Goal: Task Accomplishment & Management: Use online tool/utility

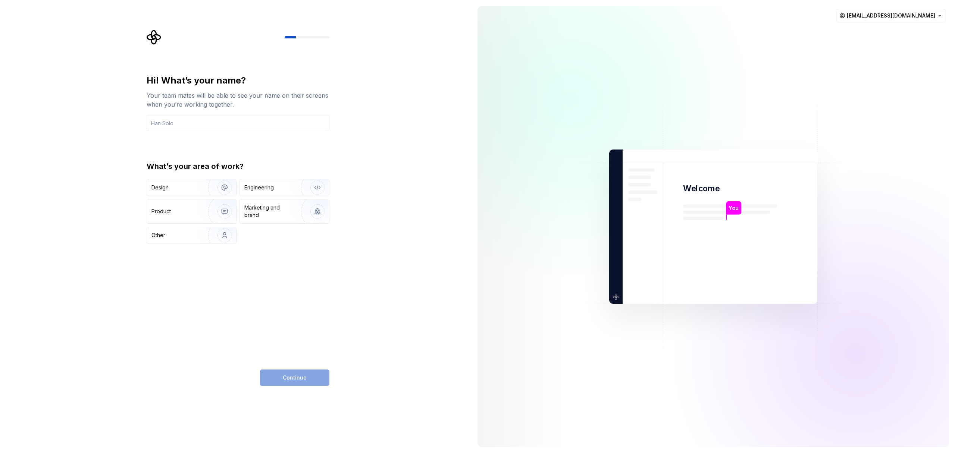
click at [422, 171] on div "Hi! What’s your name? Your team mates will be able to see your name on their sc…" at bounding box center [236, 226] width 472 height 453
click at [192, 188] on div "Design" at bounding box center [175, 187] width 47 height 7
click at [179, 125] on input "text" at bounding box center [238, 123] width 183 height 16
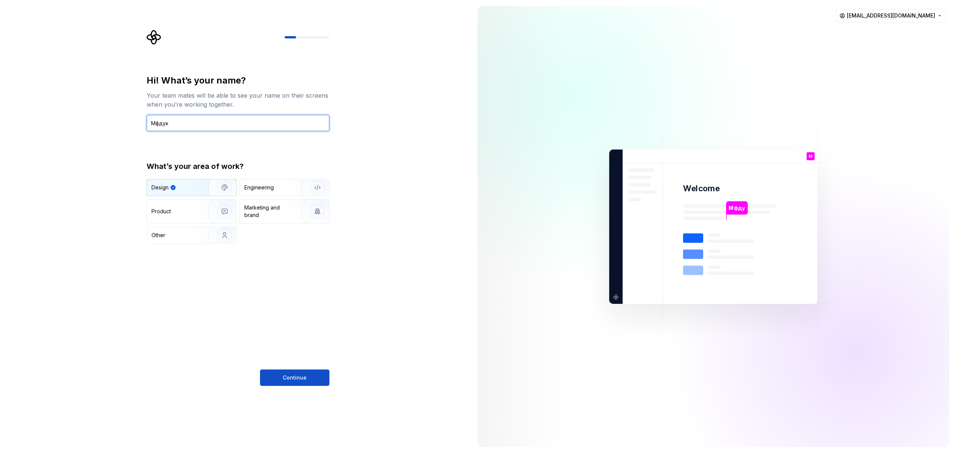
type input "Мфдукн"
type input "Valery"
click at [289, 375] on span "Continue" at bounding box center [295, 377] width 24 height 7
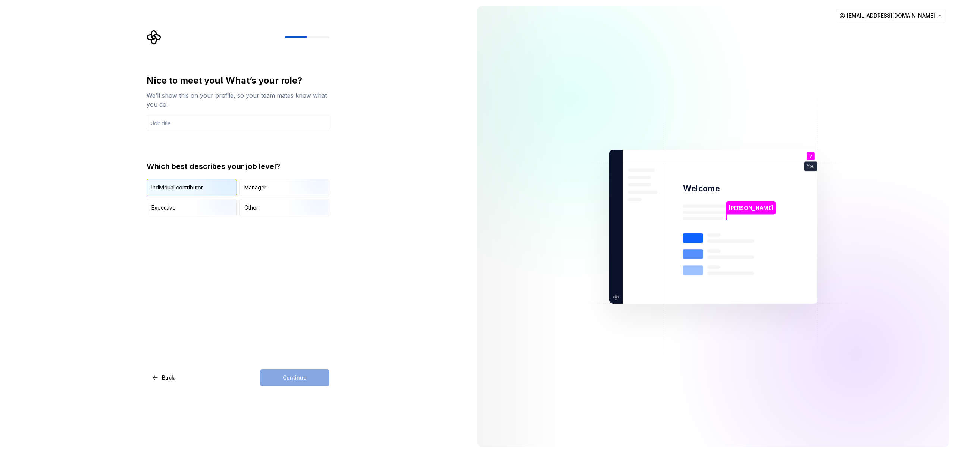
click at [180, 189] on div "Individual contributor" at bounding box center [178, 187] width 52 height 7
click at [190, 125] on input "text" at bounding box center [238, 123] width 183 height 16
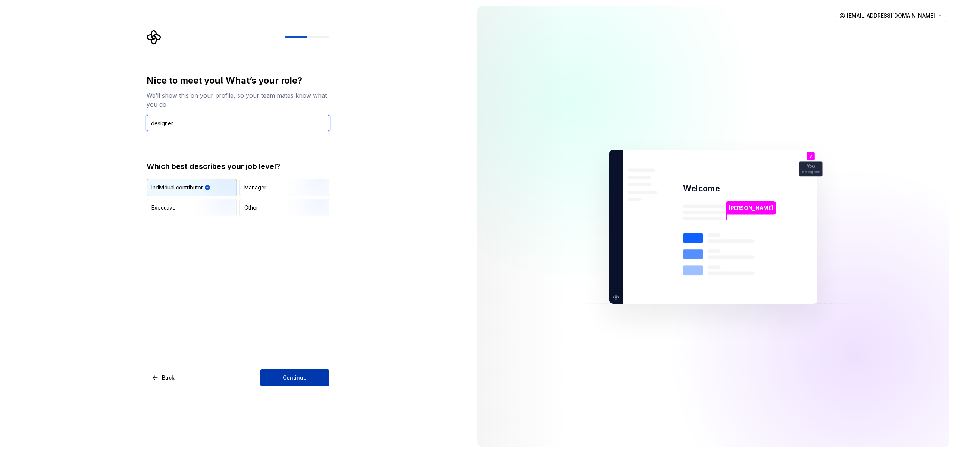
type input "designer"
click at [302, 378] on span "Continue" at bounding box center [295, 377] width 24 height 7
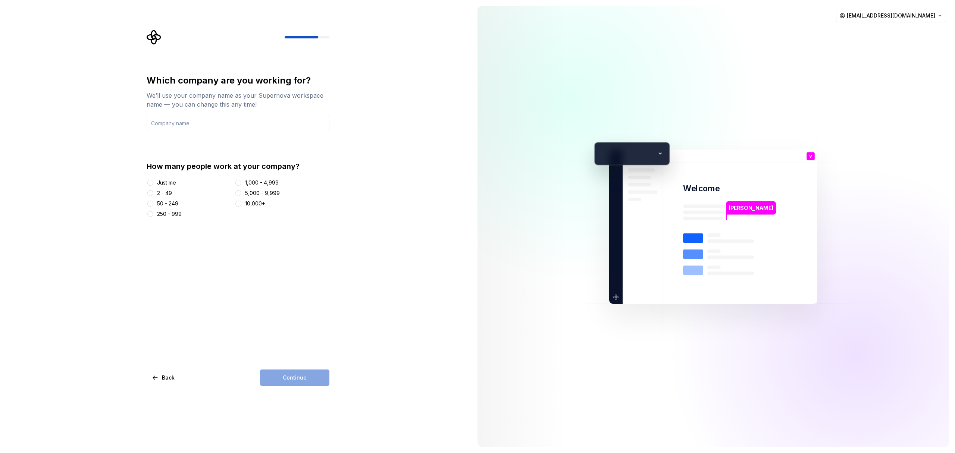
click at [161, 181] on div "Just me" at bounding box center [166, 182] width 19 height 7
click at [153, 181] on button "Just me" at bounding box center [150, 183] width 6 height 6
click at [308, 377] on div "Continue" at bounding box center [294, 378] width 69 height 16
click at [200, 127] on input "text" at bounding box center [238, 123] width 183 height 16
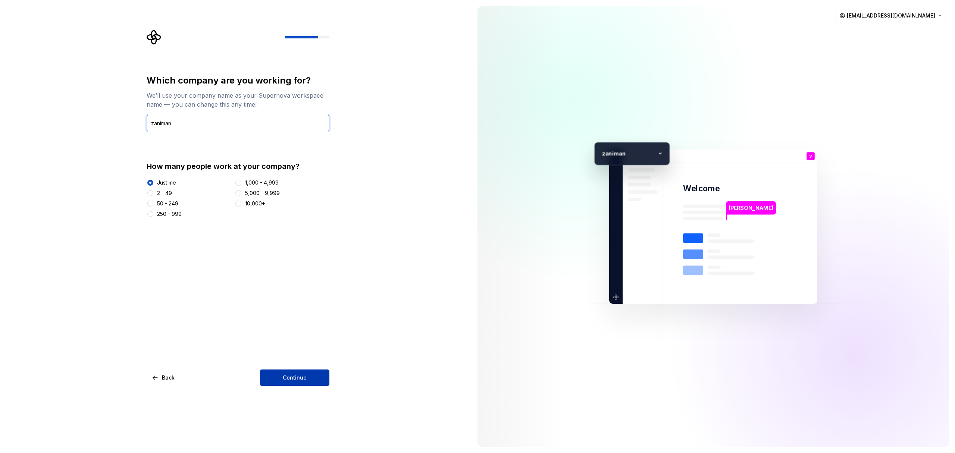
type input "zaniman"
click at [303, 382] on button "Continue" at bounding box center [294, 378] width 69 height 16
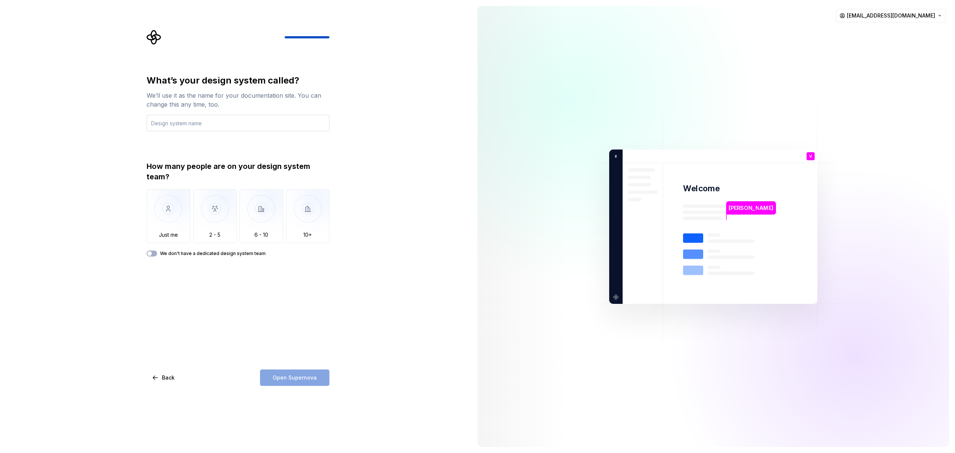
click at [194, 120] on input "text" at bounding box center [238, 123] width 183 height 16
type input "zaniman"
click at [178, 204] on img "button" at bounding box center [169, 215] width 44 height 50
click at [295, 375] on span "Open Supernova" at bounding box center [295, 377] width 44 height 7
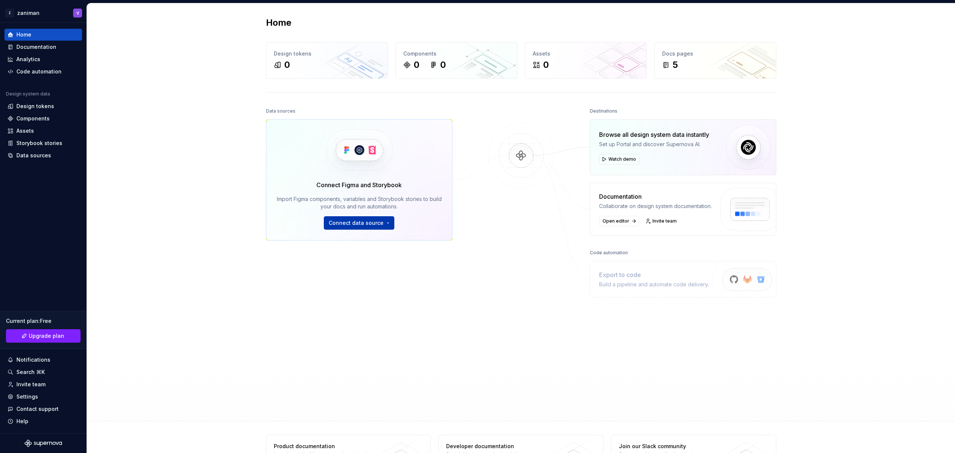
click at [367, 222] on span "Connect data source" at bounding box center [356, 222] width 55 height 7
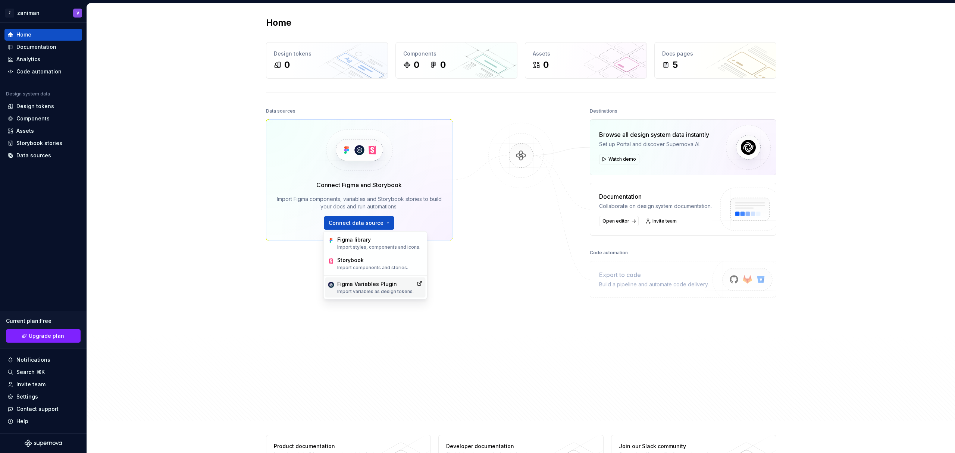
click at [375, 289] on p "Import variables as design tokens." at bounding box center [375, 292] width 77 height 6
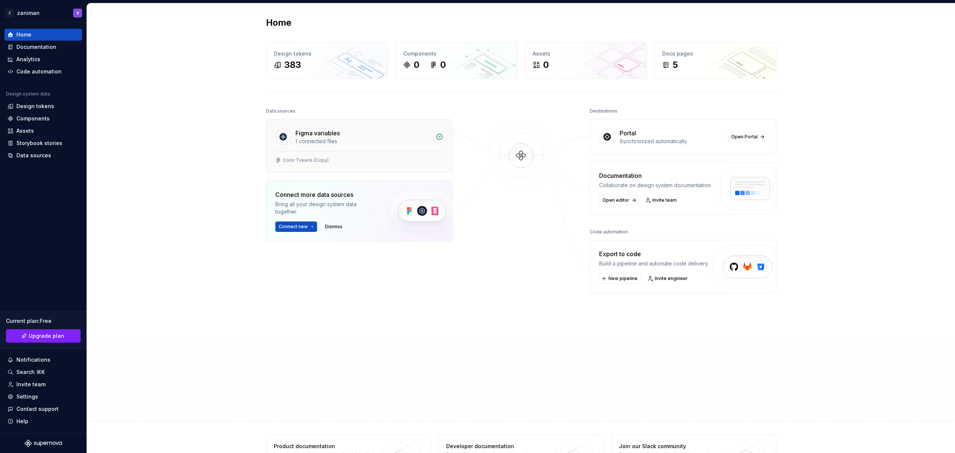
click at [319, 134] on div "Figma variables" at bounding box center [318, 133] width 44 height 9
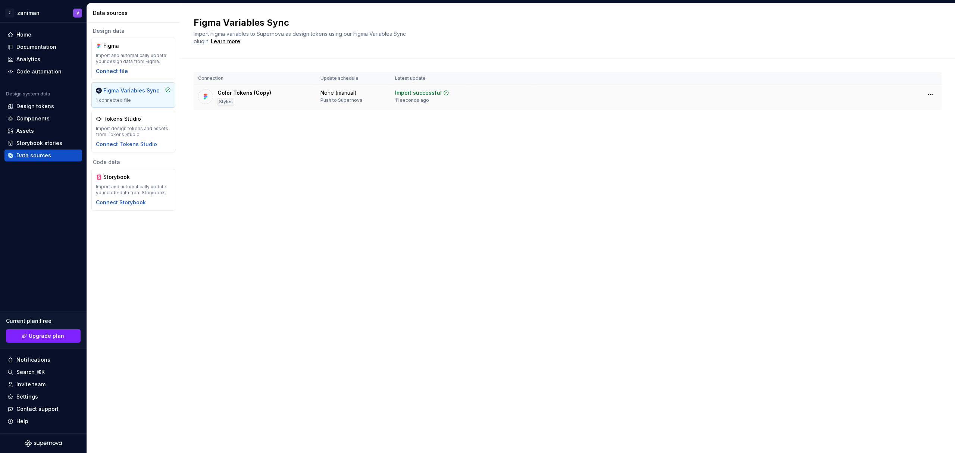
click at [320, 97] on td "None (manual) Push to Supernova" at bounding box center [353, 98] width 75 height 26
click at [40, 105] on div "Design tokens" at bounding box center [35, 106] width 38 height 7
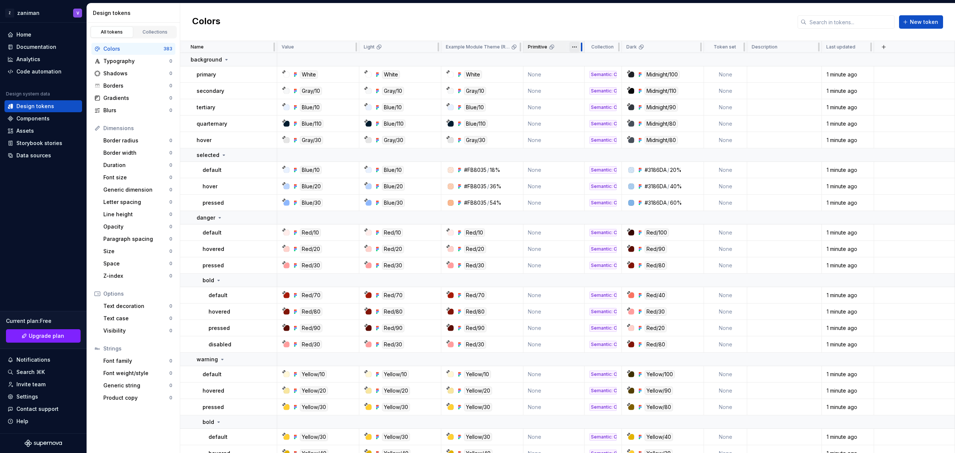
drag, startPoint x: 605, startPoint y: 49, endPoint x: 582, endPoint y: 50, distance: 22.8
click at [582, 50] on div at bounding box center [582, 47] width 6 height 12
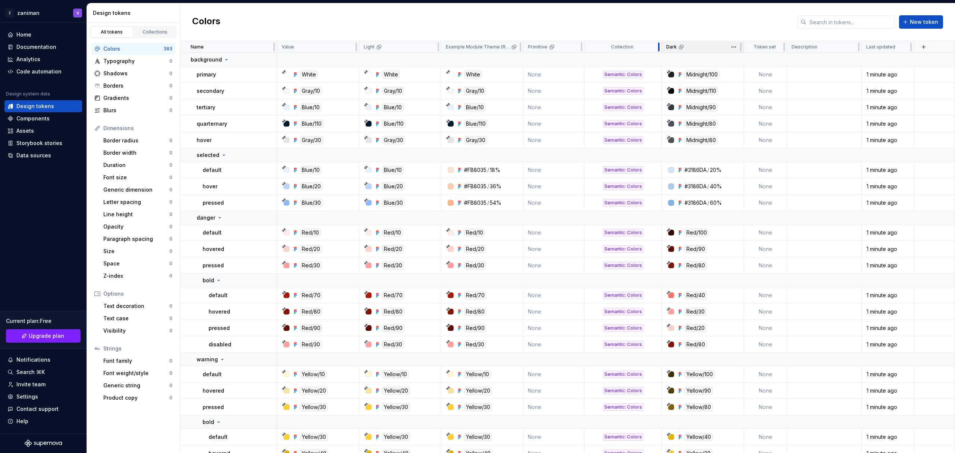
drag, startPoint x: 621, startPoint y: 49, endPoint x: 661, endPoint y: 52, distance: 40.4
click at [661, 52] on div at bounding box center [659, 47] width 6 height 12
click at [224, 61] on icon at bounding box center [227, 60] width 6 height 6
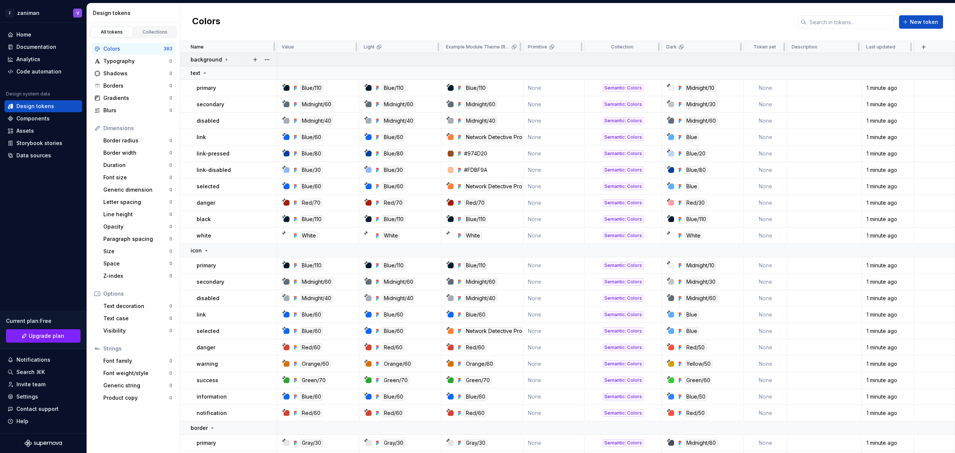
click at [224, 61] on icon at bounding box center [227, 60] width 6 height 6
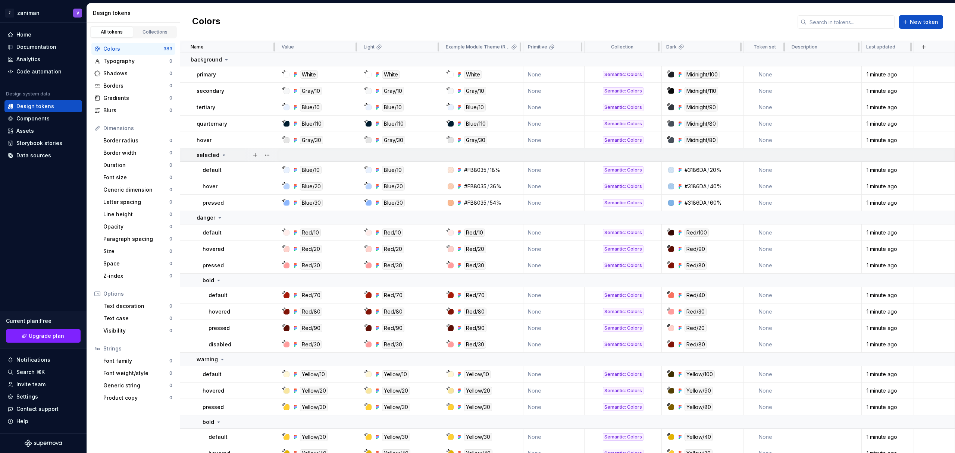
click at [221, 153] on icon at bounding box center [224, 155] width 6 height 6
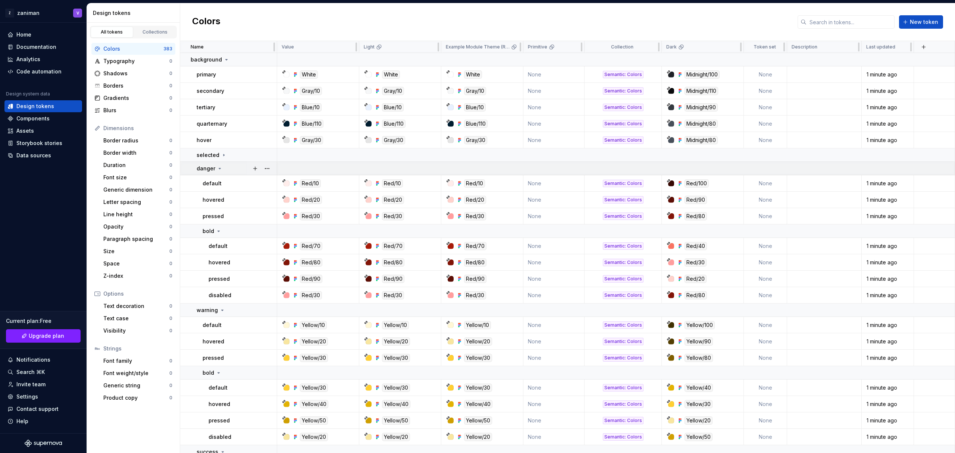
click at [222, 167] on icon at bounding box center [220, 169] width 6 height 6
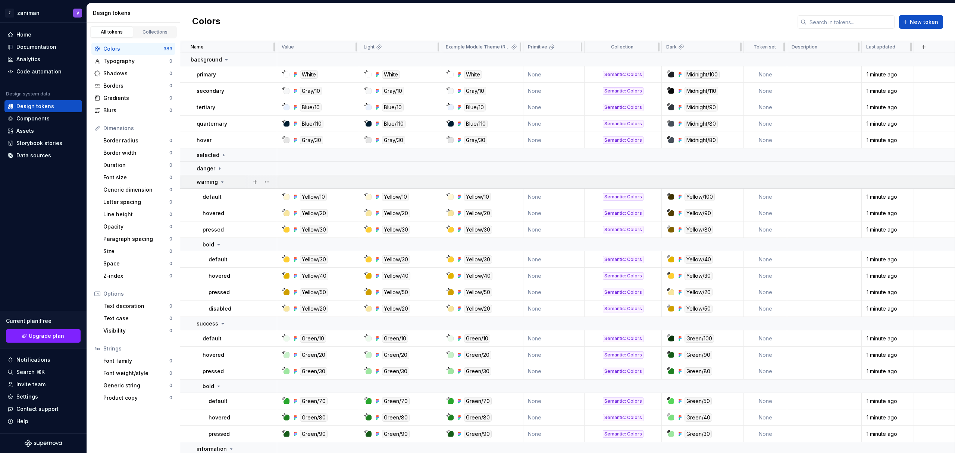
click at [221, 180] on icon at bounding box center [222, 182] width 6 height 6
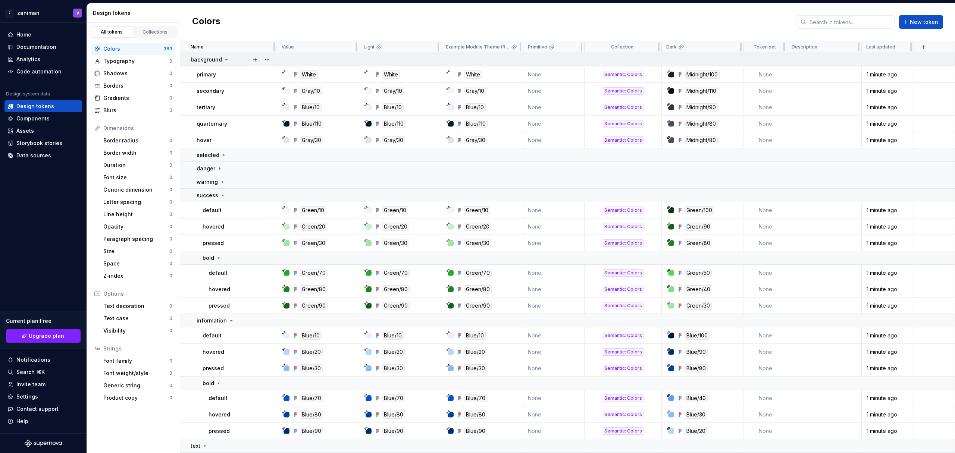
click at [226, 59] on icon at bounding box center [227, 60] width 6 height 6
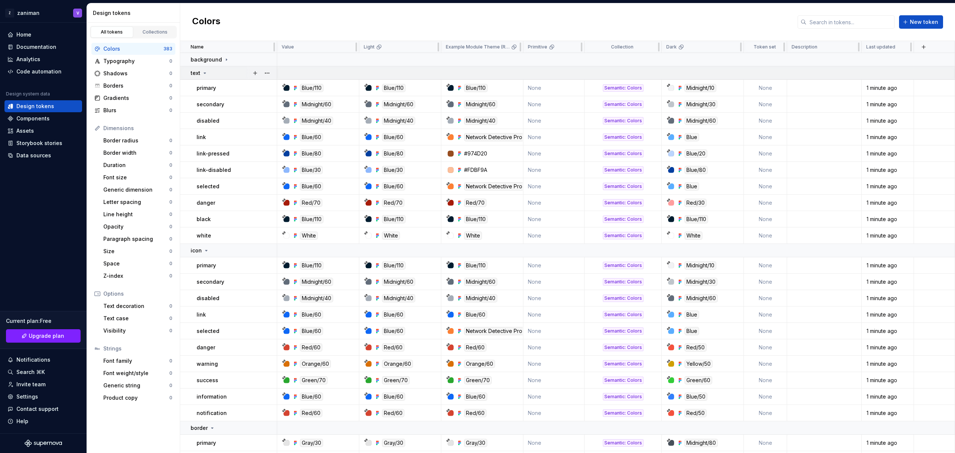
click at [205, 73] on icon at bounding box center [205, 73] width 6 height 6
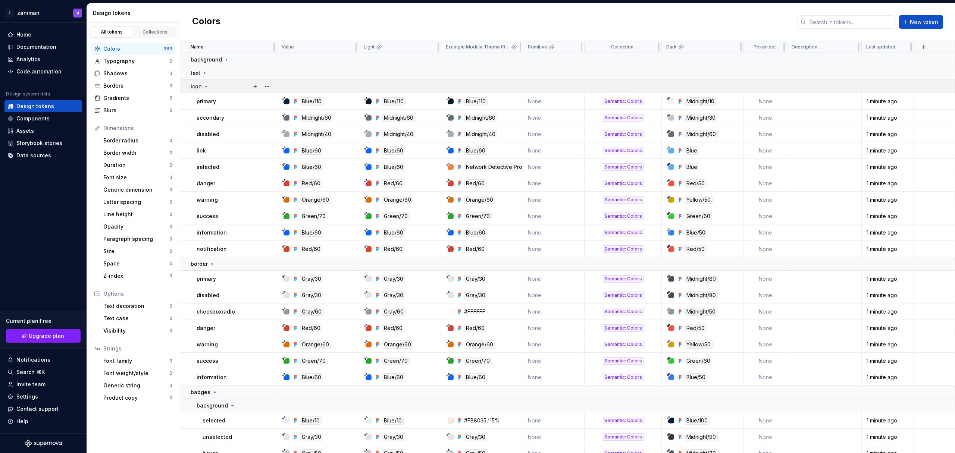
click at [204, 85] on icon at bounding box center [206, 87] width 6 height 6
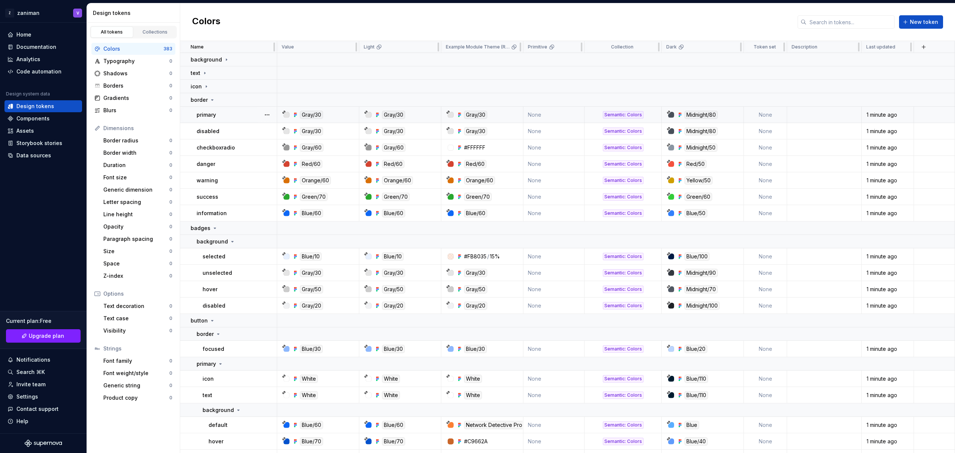
click at [313, 115] on div "Gray/30" at bounding box center [311, 115] width 23 height 8
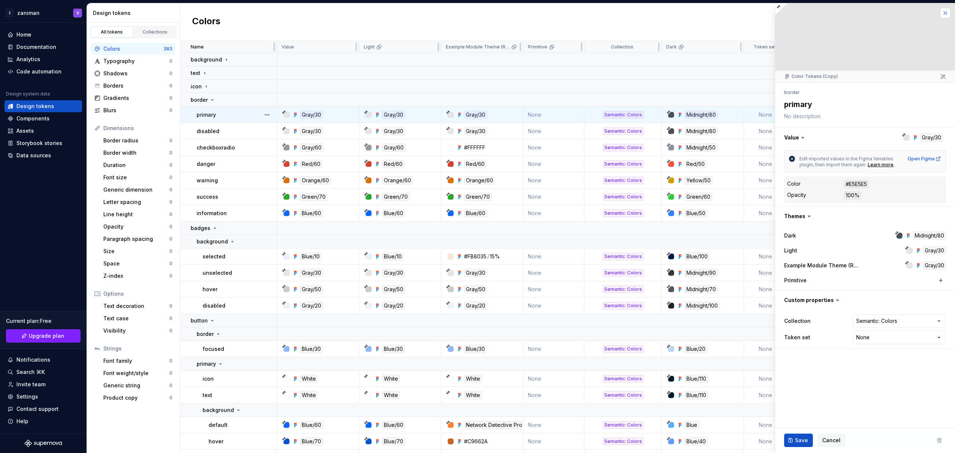
click at [949, 13] on button "button" at bounding box center [945, 13] width 10 height 10
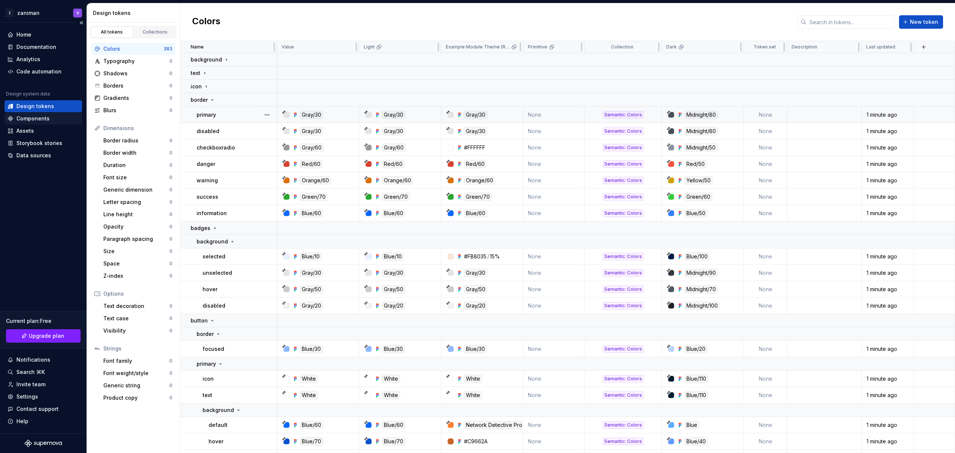
click at [58, 118] on div "Components" at bounding box center [43, 118] width 72 height 7
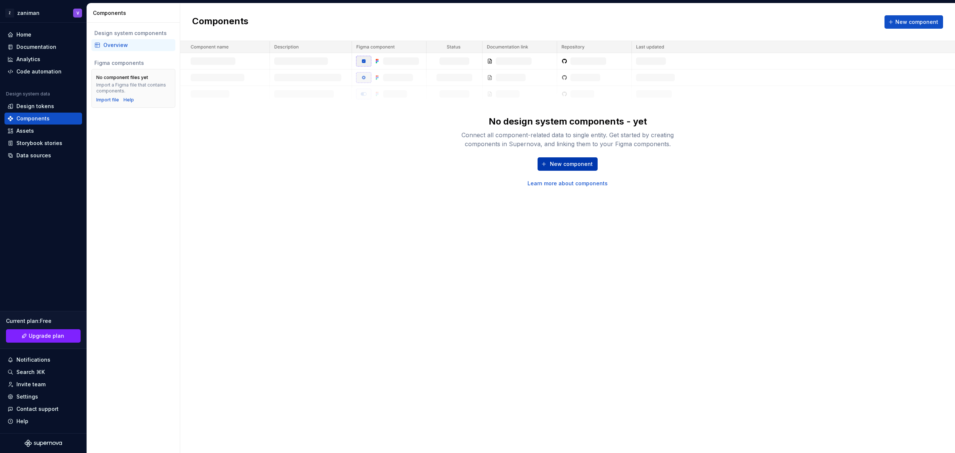
click at [569, 165] on span "New component" at bounding box center [571, 163] width 43 height 7
type textarea "*"
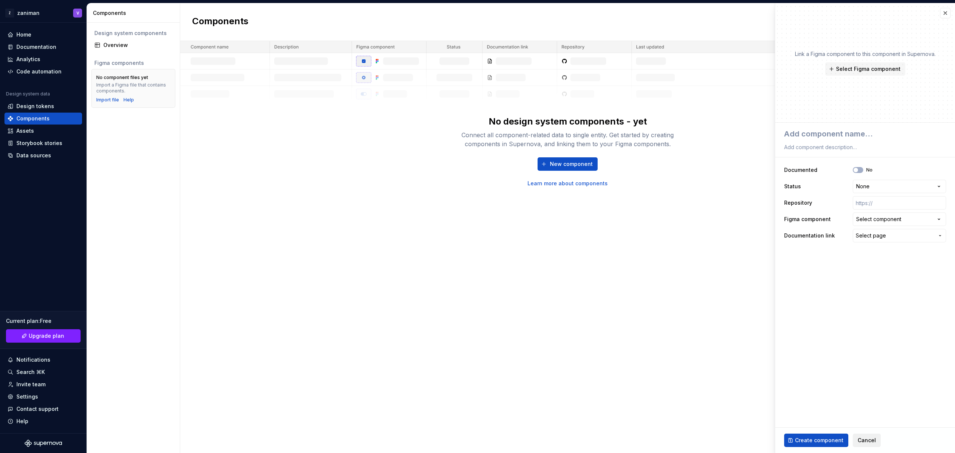
click at [863, 444] on span "Cancel" at bounding box center [867, 440] width 18 height 7
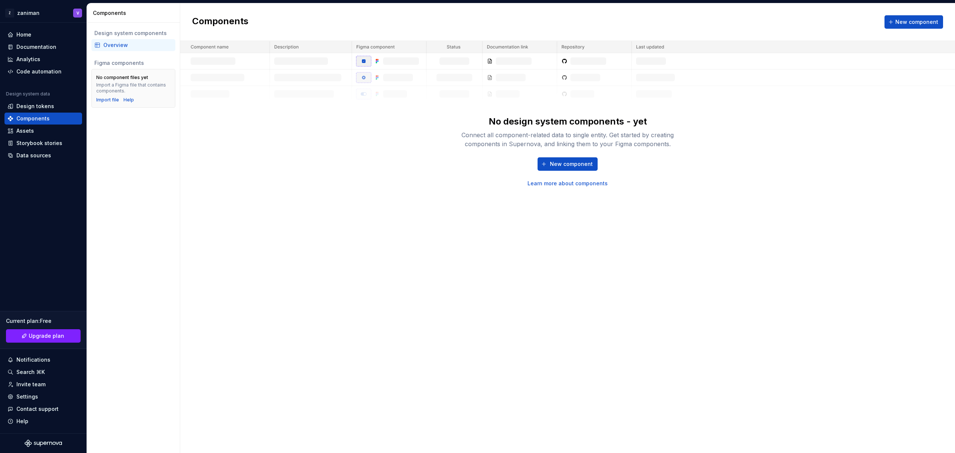
click at [113, 63] on div "Figma components" at bounding box center [133, 62] width 78 height 7
click at [110, 99] on div "Import file" at bounding box center [107, 100] width 23 height 6
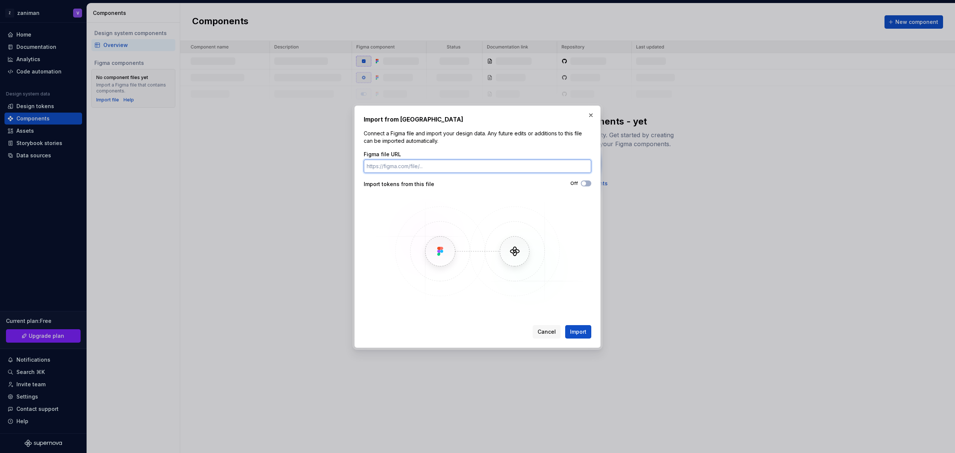
paste input "https://www.figma.com/design/X7ADzSlWf8iB5KWSIfM9D2/Components--Copy-?node-id=7…"
type input "https://www.figma.com/design/X7ADzSlWf8iB5KWSIfM9D2/Components--Copy-?node-id=7…"
click at [577, 331] on span "Import" at bounding box center [578, 331] width 16 height 7
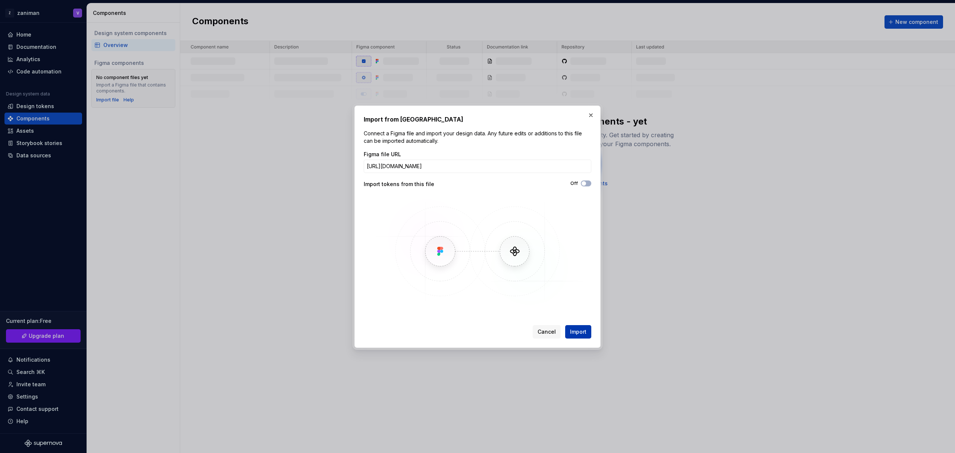
click at [570, 336] on button "Import" at bounding box center [578, 331] width 26 height 13
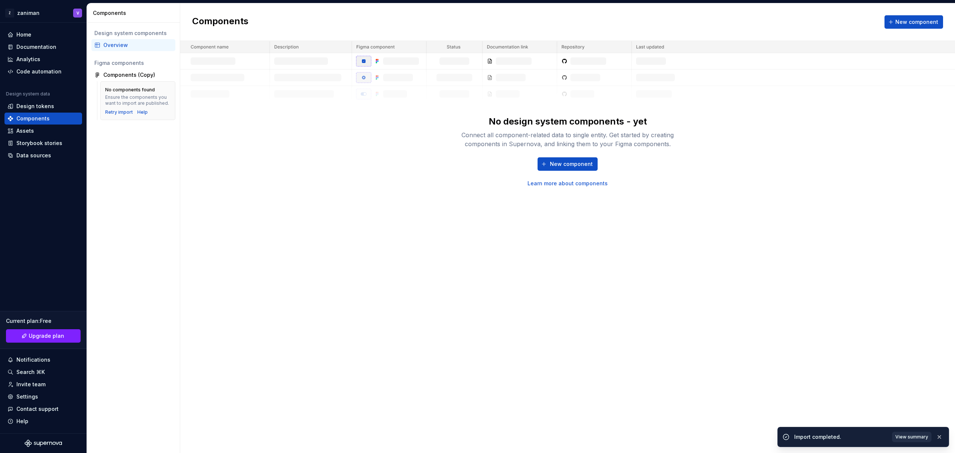
click at [912, 437] on span "View summary" at bounding box center [912, 437] width 33 height 6
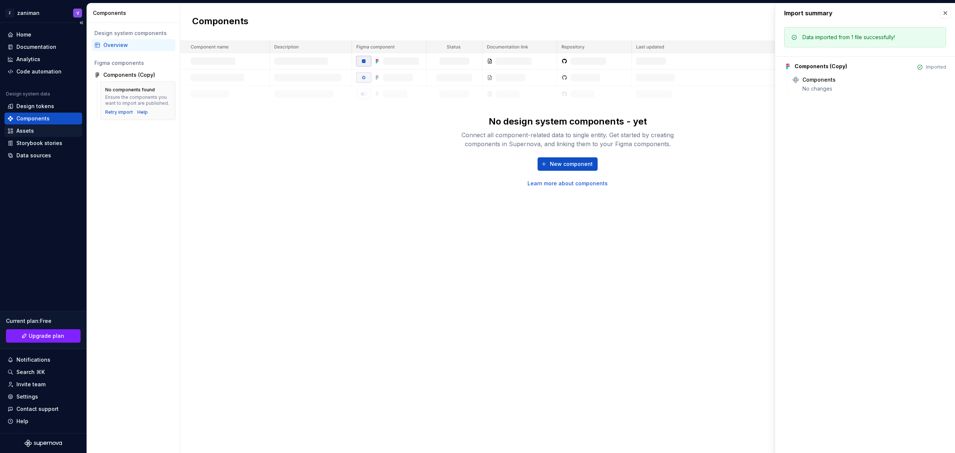
click at [41, 128] on div "Assets" at bounding box center [43, 130] width 72 height 7
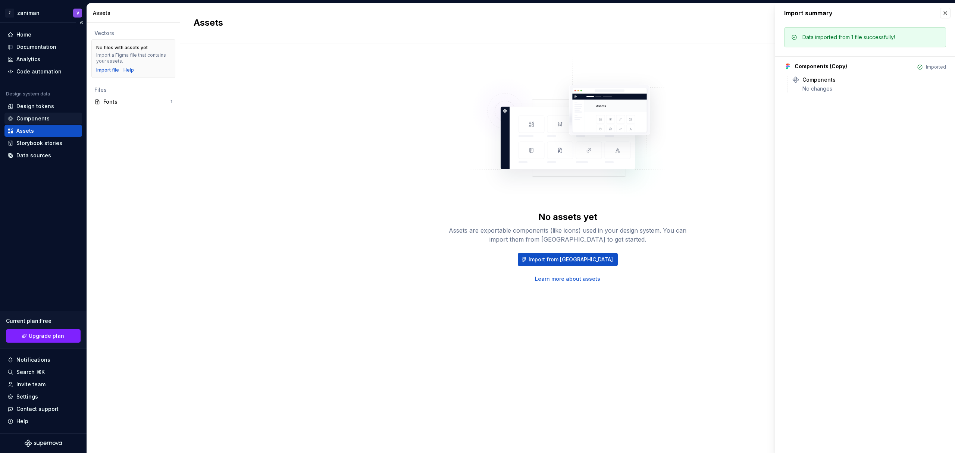
click at [37, 121] on div "Components" at bounding box center [32, 118] width 33 height 7
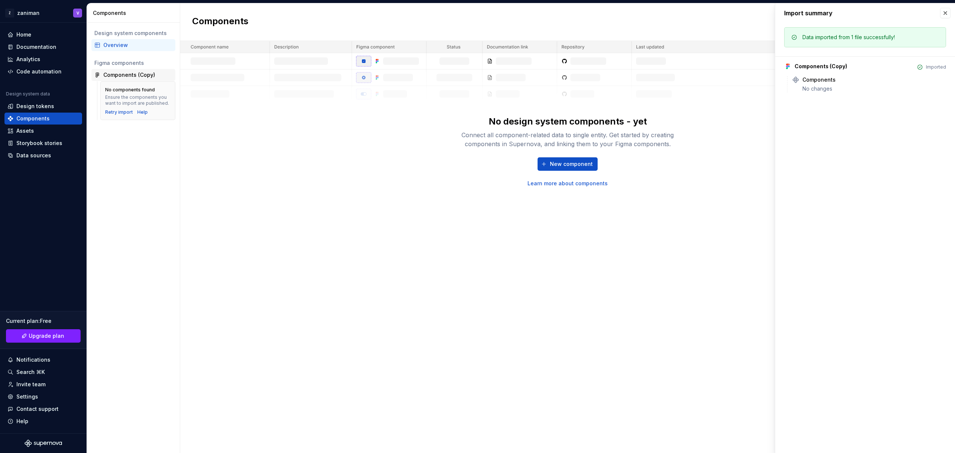
click at [144, 76] on div "Components (Copy)" at bounding box center [129, 74] width 52 height 7
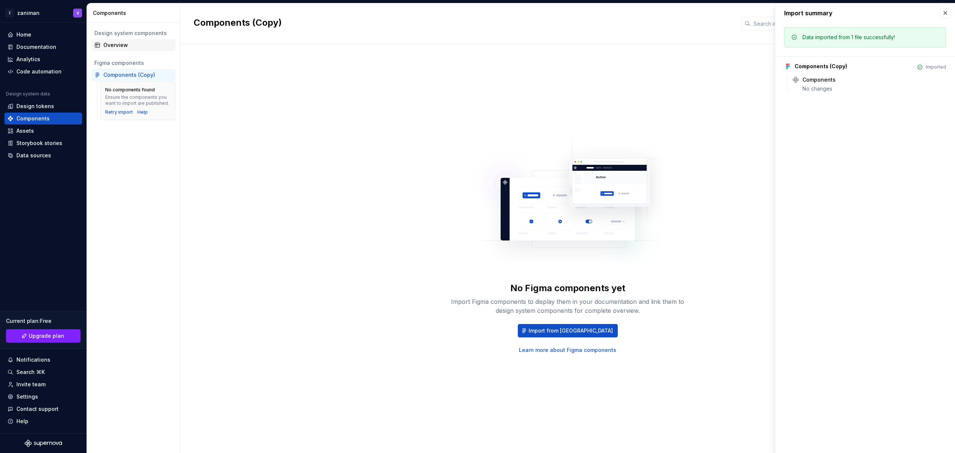
click at [125, 49] on div "Overview" at bounding box center [133, 45] width 84 height 12
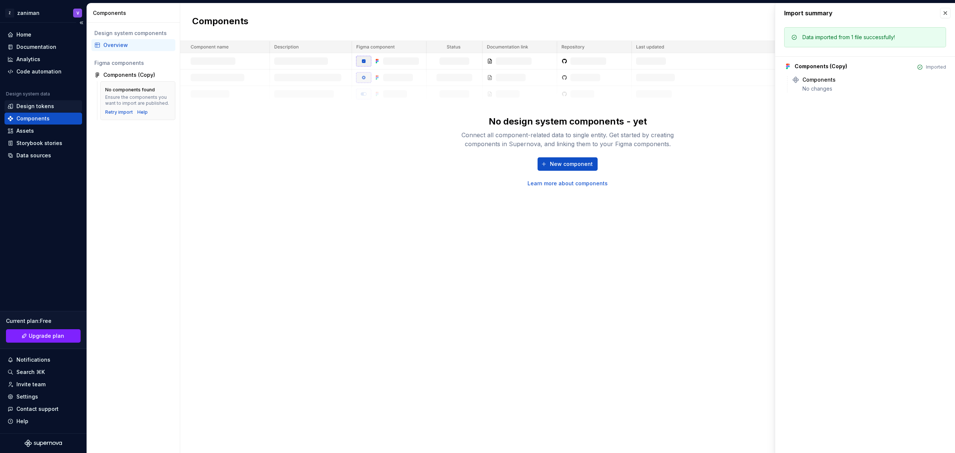
click at [36, 104] on div "Design tokens" at bounding box center [35, 106] width 38 height 7
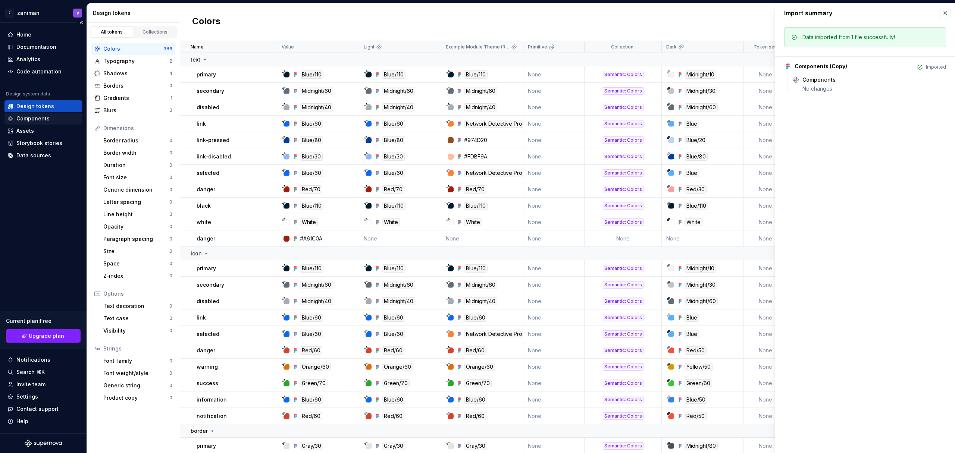
click at [36, 117] on div "Components" at bounding box center [32, 118] width 33 height 7
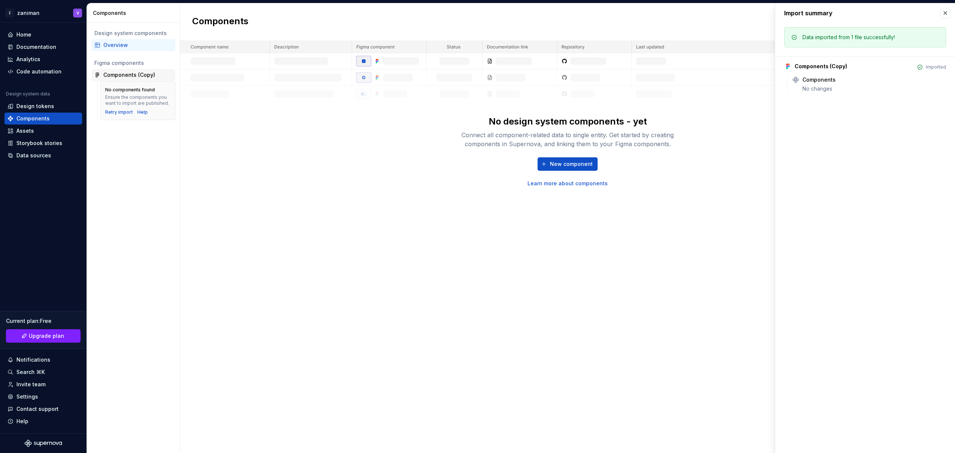
click at [137, 74] on div "Components (Copy)" at bounding box center [129, 74] width 52 height 7
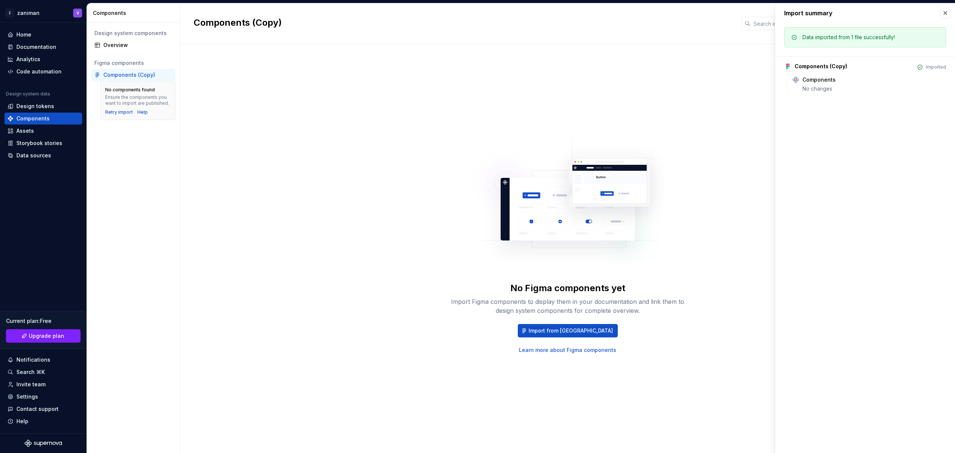
click at [895, 26] on div "Data imported from 1 file successfully! Components (Copy) Imported Components N…" at bounding box center [866, 62] width 180 height 79
click at [889, 35] on div "Data imported from 1 file successfully!" at bounding box center [849, 37] width 93 height 7
click at [819, 80] on div "Components" at bounding box center [819, 79] width 33 height 7
click at [634, 67] on div "No Figma components yet Import Figma components to display them in your documen…" at bounding box center [568, 241] width 748 height 368
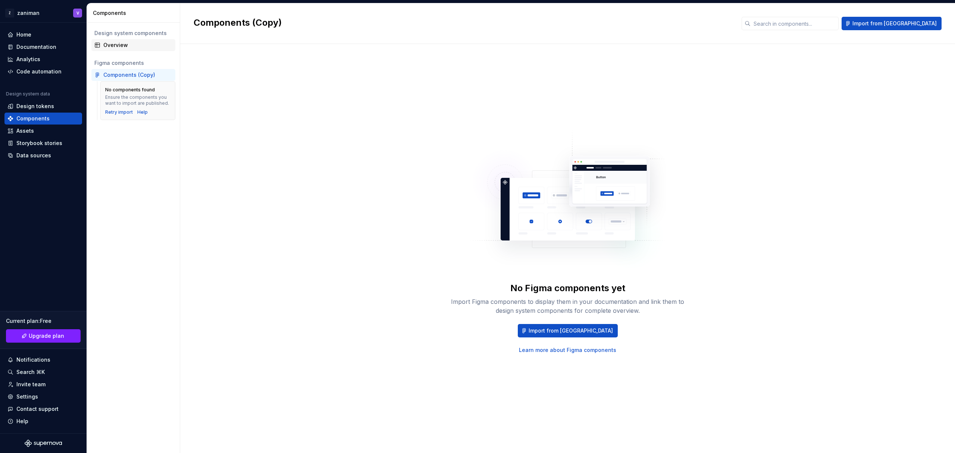
click at [120, 44] on div "Overview" at bounding box center [137, 44] width 69 height 7
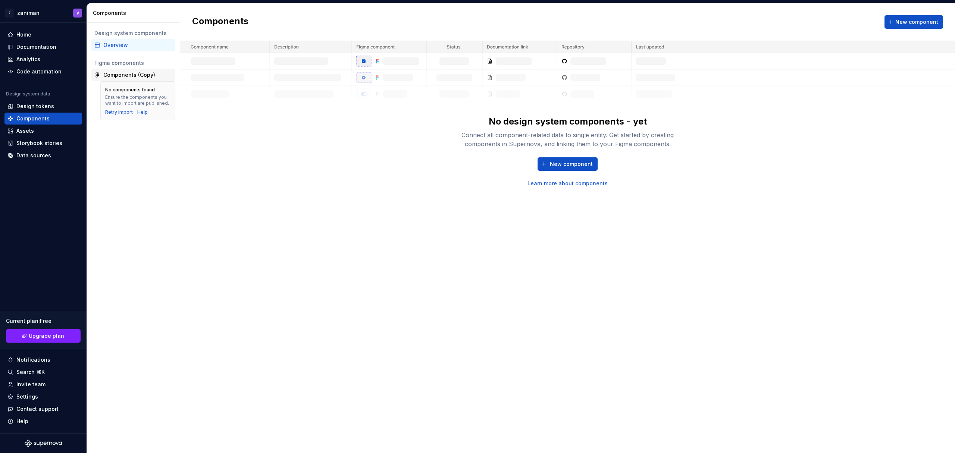
click at [142, 74] on div "Components (Copy)" at bounding box center [129, 74] width 52 height 7
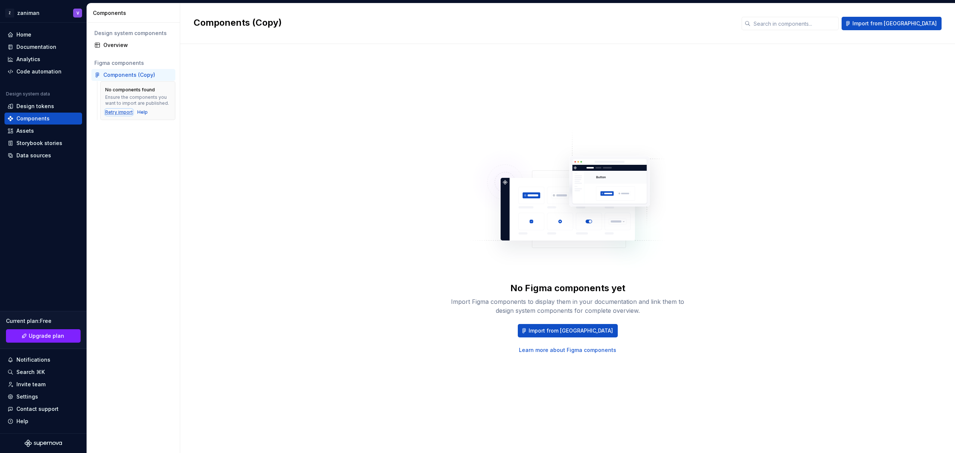
click at [119, 111] on div "Retry import" at bounding box center [119, 112] width 28 height 6
click at [565, 329] on span "Import from [GEOGRAPHIC_DATA]" at bounding box center [571, 330] width 84 height 7
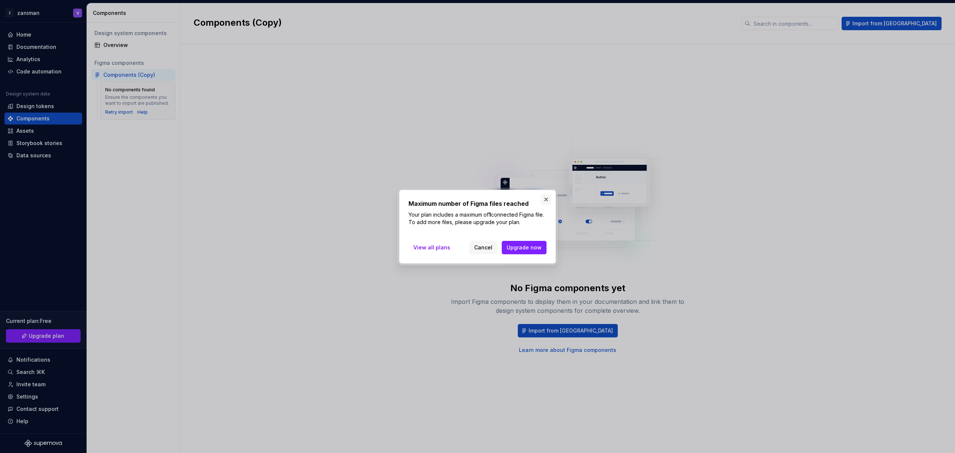
click at [546, 200] on button "button" at bounding box center [546, 199] width 10 height 10
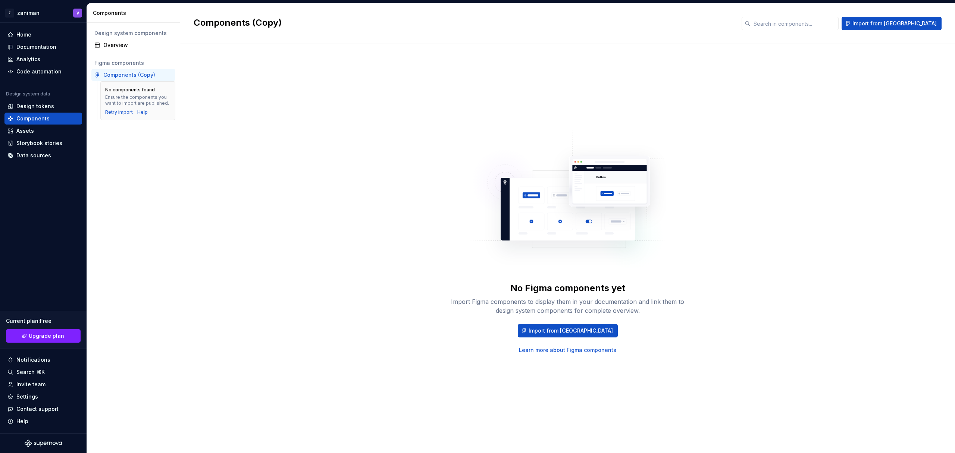
click at [131, 90] on div "No components found" at bounding box center [130, 90] width 50 height 6
click at [122, 77] on div "Components (Copy)" at bounding box center [129, 74] width 52 height 7
click at [118, 40] on div "Overview" at bounding box center [133, 45] width 84 height 12
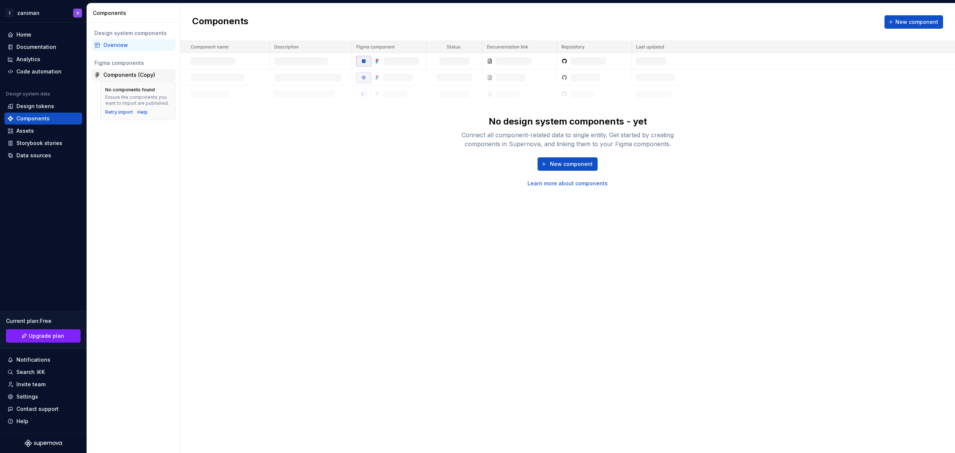
click at [124, 74] on div "Components (Copy)" at bounding box center [129, 74] width 52 height 7
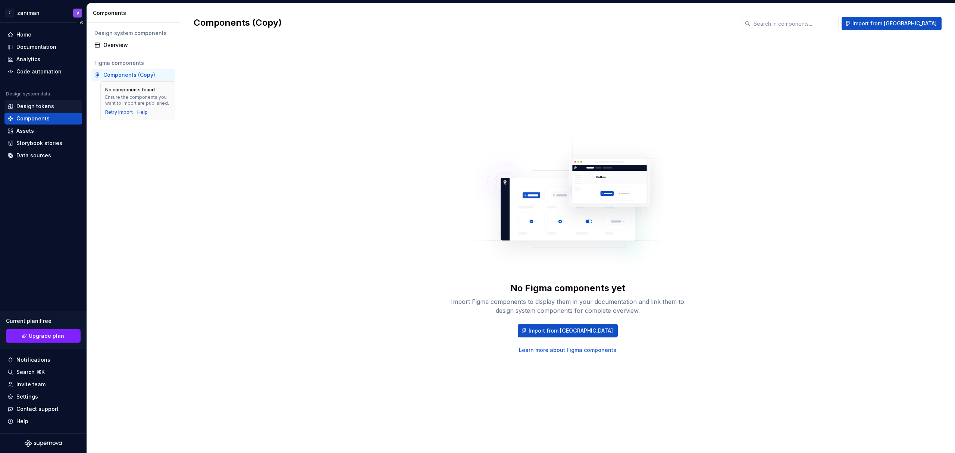
click at [41, 106] on div "Design tokens" at bounding box center [35, 106] width 38 height 7
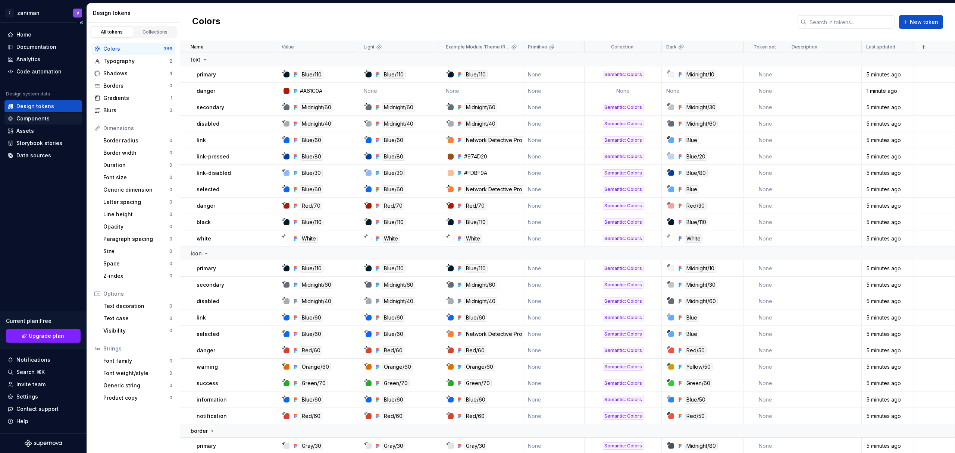
click at [43, 119] on div "Components" at bounding box center [32, 118] width 33 height 7
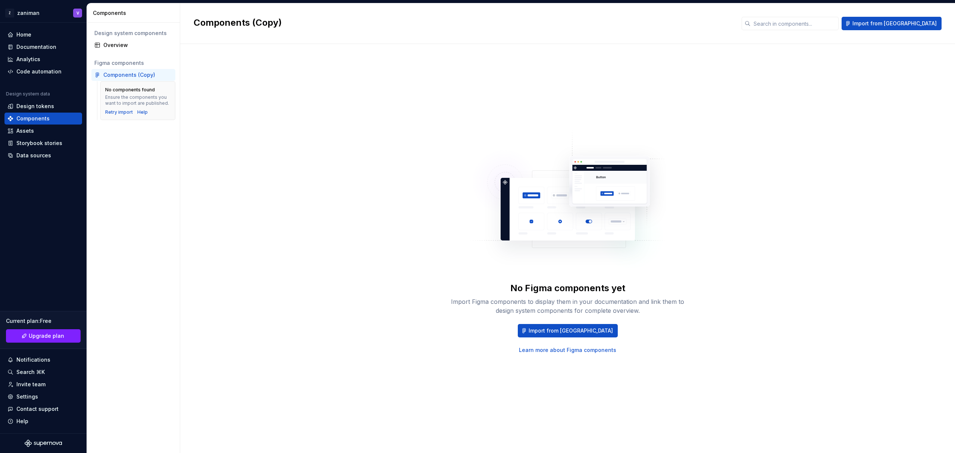
click at [576, 353] on link "Learn more about Figma components" at bounding box center [567, 350] width 97 height 7
click at [115, 75] on div "Components (Copy)" at bounding box center [129, 74] width 52 height 7
click at [123, 113] on div "Retry import" at bounding box center [119, 112] width 28 height 6
click at [107, 46] on div "Overview" at bounding box center [137, 44] width 69 height 7
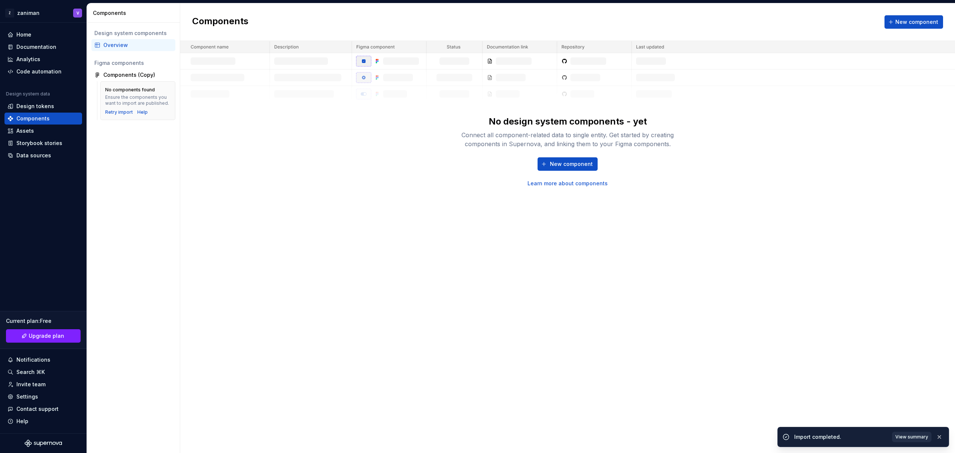
click at [906, 436] on span "View summary" at bounding box center [912, 437] width 33 height 6
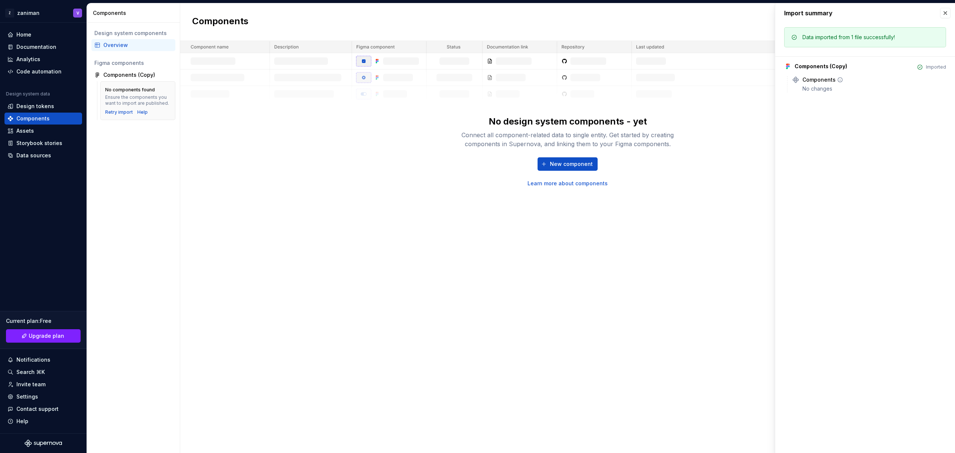
click at [833, 82] on div "Components" at bounding box center [819, 79] width 33 height 7
click at [814, 81] on div "Components" at bounding box center [819, 79] width 33 height 7
click at [799, 81] on icon at bounding box center [795, 79] width 7 height 7
click at [143, 74] on div "Components (Copy)" at bounding box center [129, 74] width 52 height 7
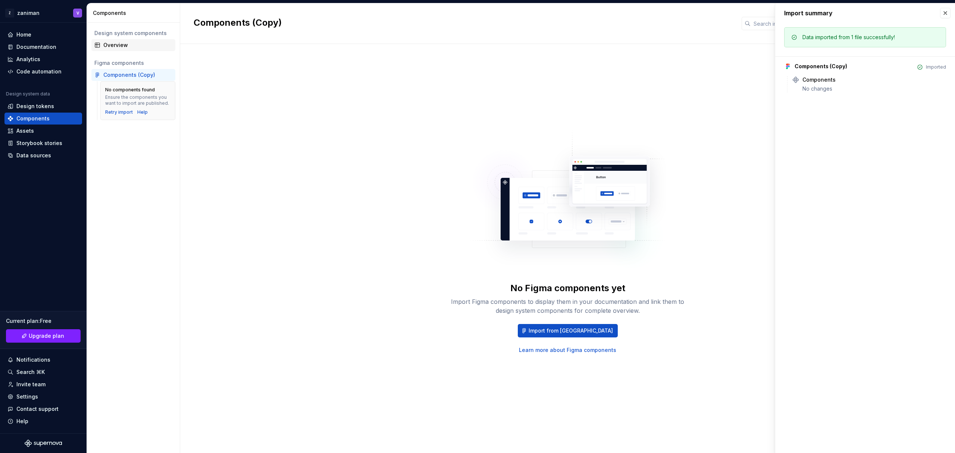
click at [114, 41] on div "Overview" at bounding box center [133, 45] width 84 height 12
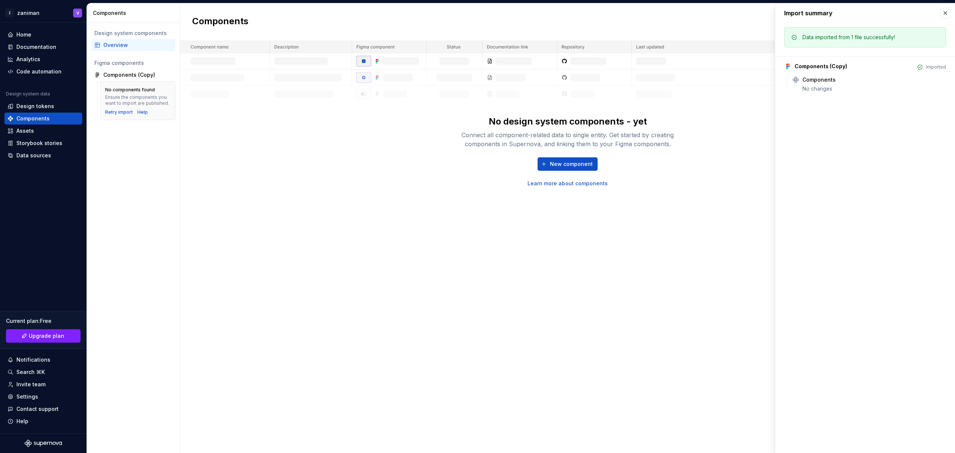
click at [118, 34] on div "Design system components" at bounding box center [133, 32] width 78 height 7
click at [552, 163] on span "New component" at bounding box center [571, 163] width 43 height 7
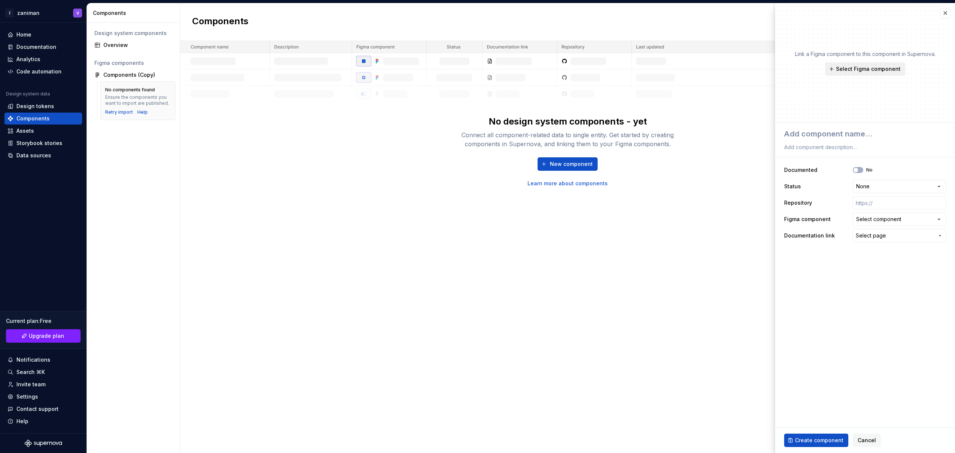
click at [845, 69] on span "Select Figma component" at bounding box center [868, 68] width 65 height 7
click at [807, 258] on fieldset "**********" at bounding box center [866, 288] width 180 height 331
click at [875, 71] on span "Select Figma component" at bounding box center [868, 68] width 65 height 7
click at [678, 202] on div "Components New component No design system components - yet Connect all componen…" at bounding box center [567, 228] width 775 height 450
click at [869, 440] on span "Cancel" at bounding box center [867, 440] width 18 height 7
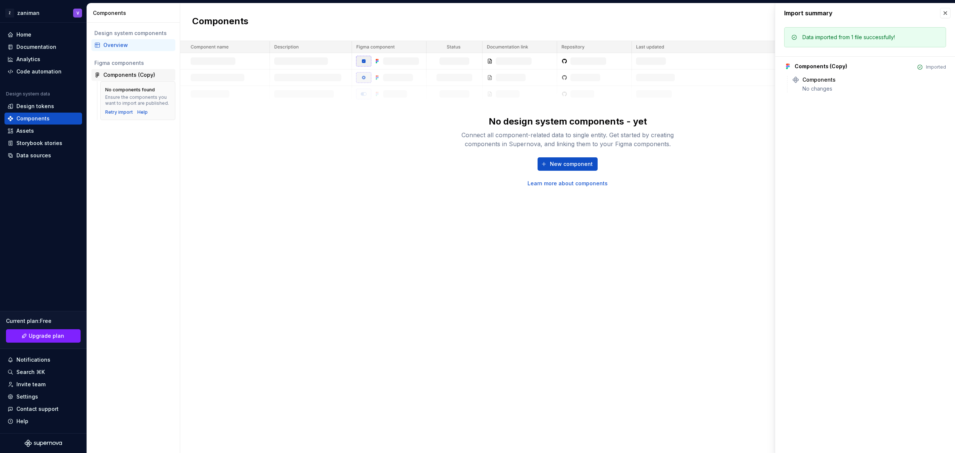
click at [123, 72] on div "Components (Copy)" at bounding box center [129, 74] width 52 height 7
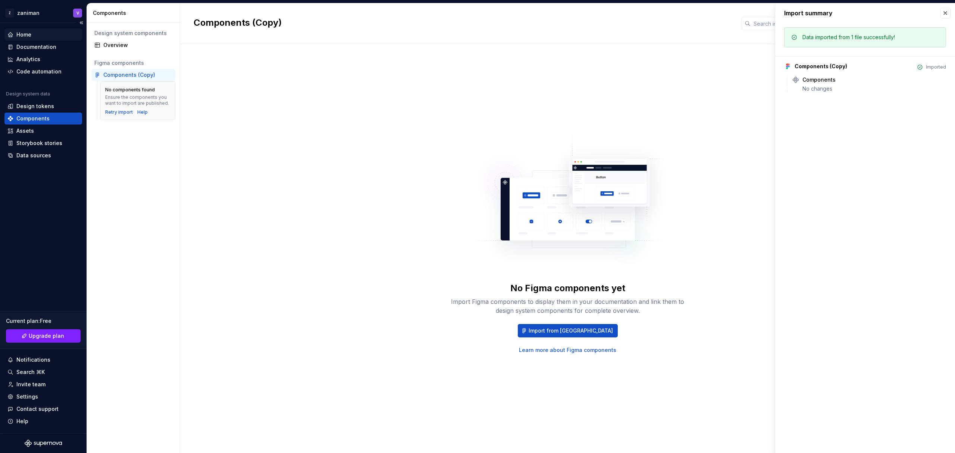
click at [31, 35] on div "Home" at bounding box center [43, 34] width 72 height 7
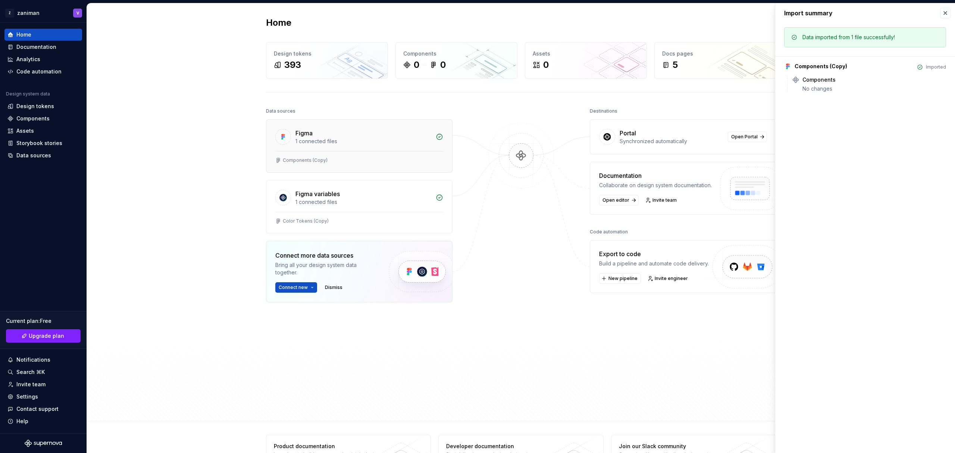
click at [437, 137] on icon at bounding box center [439, 136] width 7 height 7
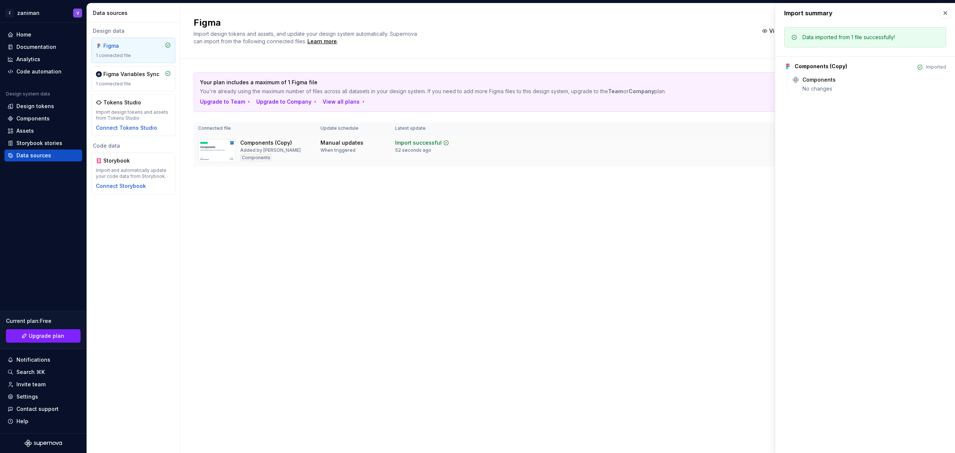
click at [430, 142] on div "Import successful" at bounding box center [418, 142] width 47 height 7
click at [137, 83] on div "1 connected file" at bounding box center [133, 84] width 75 height 6
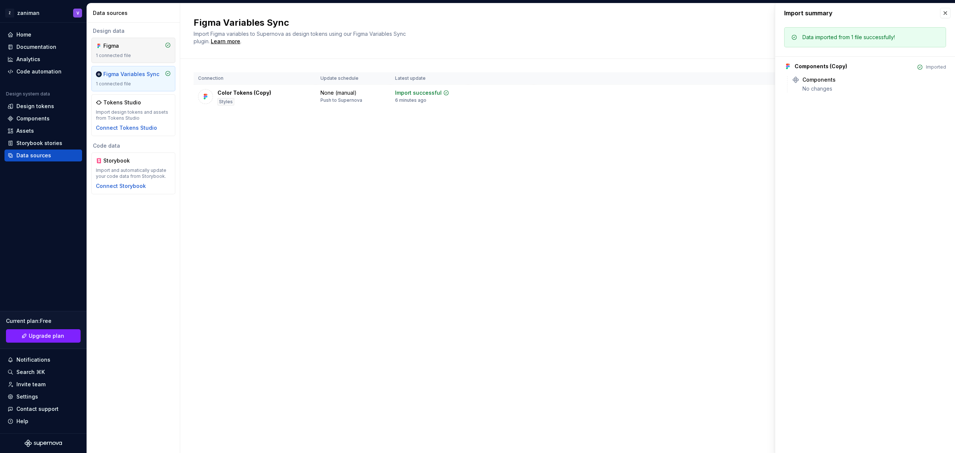
click at [135, 49] on div "Figma" at bounding box center [121, 45] width 36 height 7
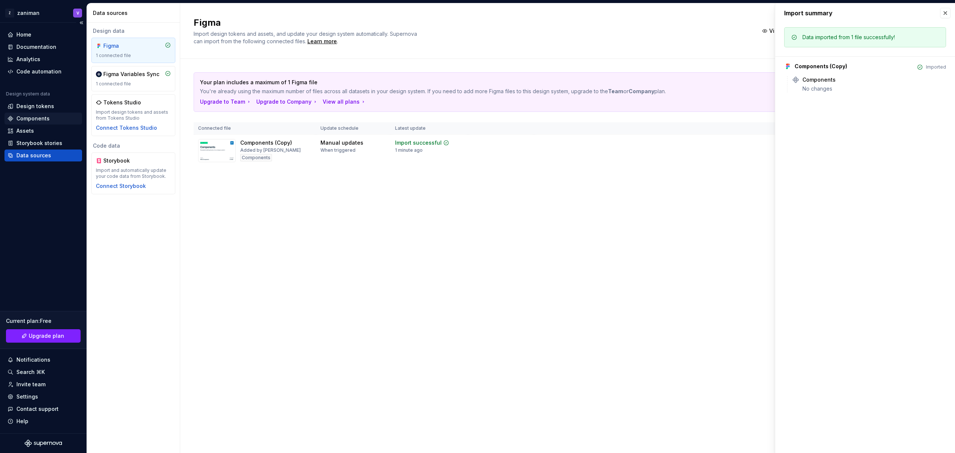
click at [47, 118] on div "Components" at bounding box center [32, 118] width 33 height 7
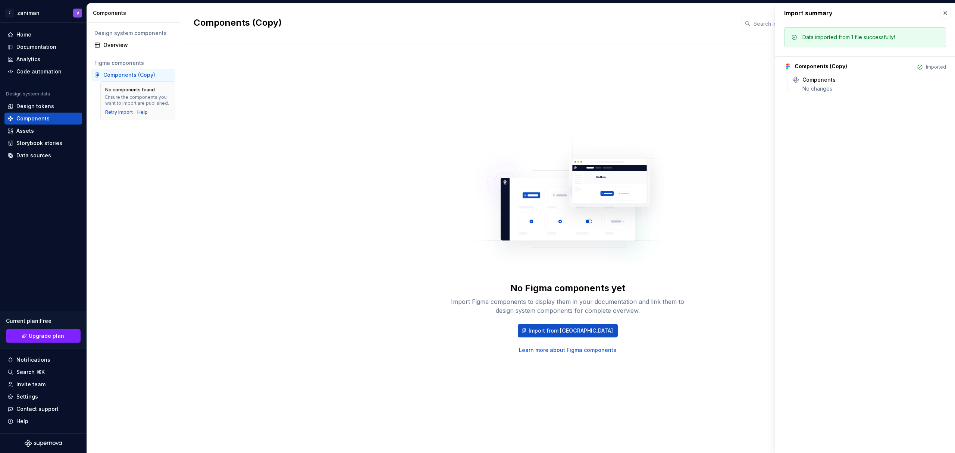
click at [127, 75] on div "Components (Copy)" at bounding box center [129, 74] width 52 height 7
click at [33, 33] on div "Home" at bounding box center [43, 34] width 72 height 7
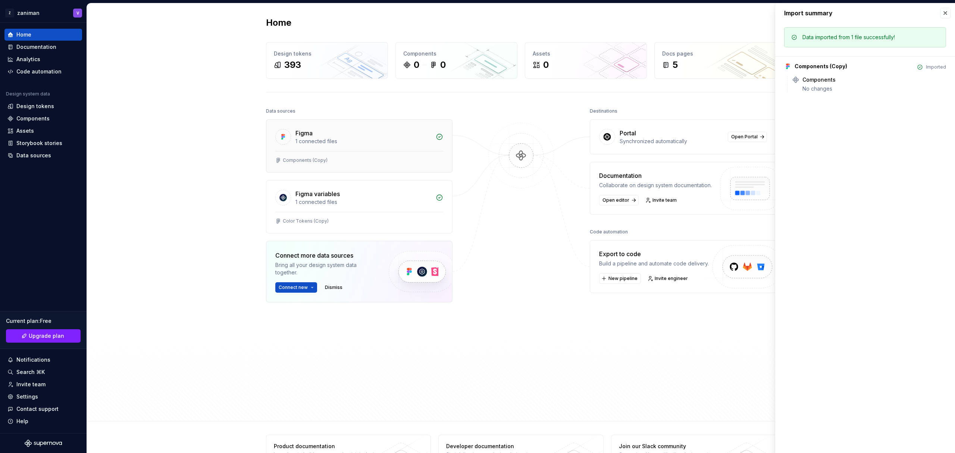
click at [426, 142] on div "1 connected files" at bounding box center [364, 141] width 136 height 7
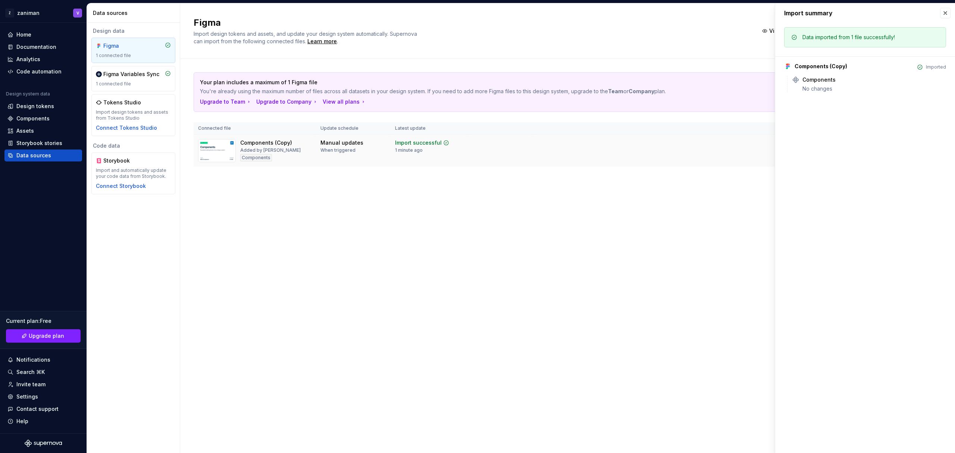
click at [475, 144] on td at bounding box center [501, 151] width 66 height 32
click at [346, 103] on div "View all plans" at bounding box center [345, 101] width 44 height 7
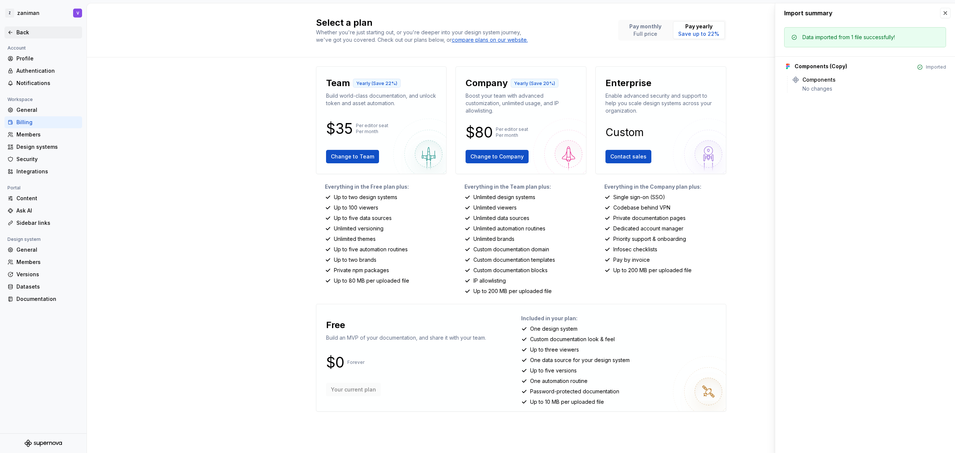
click at [30, 33] on div "Back" at bounding box center [47, 32] width 63 height 7
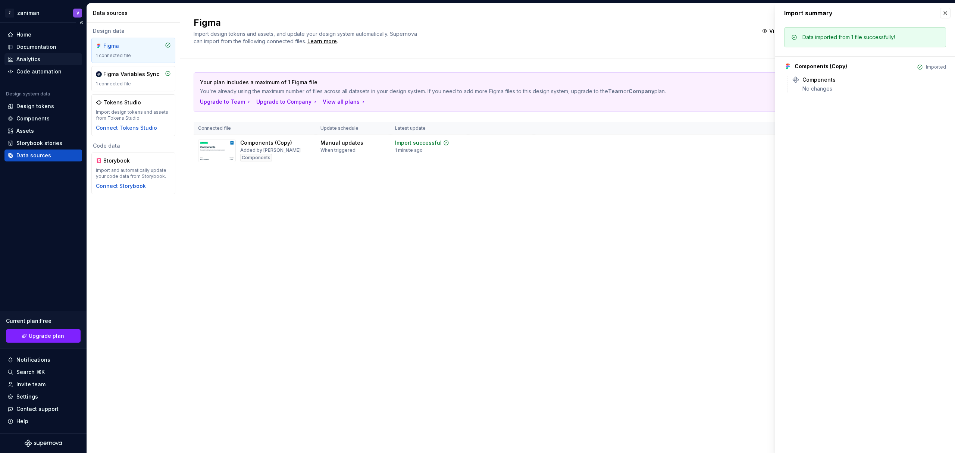
click at [34, 56] on div "Analytics" at bounding box center [28, 59] width 24 height 7
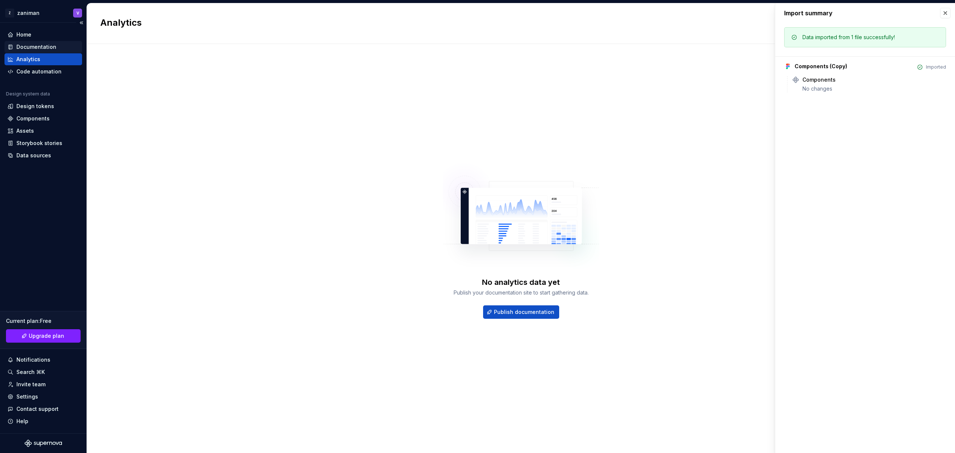
click at [35, 47] on div "Documentation" at bounding box center [36, 46] width 40 height 7
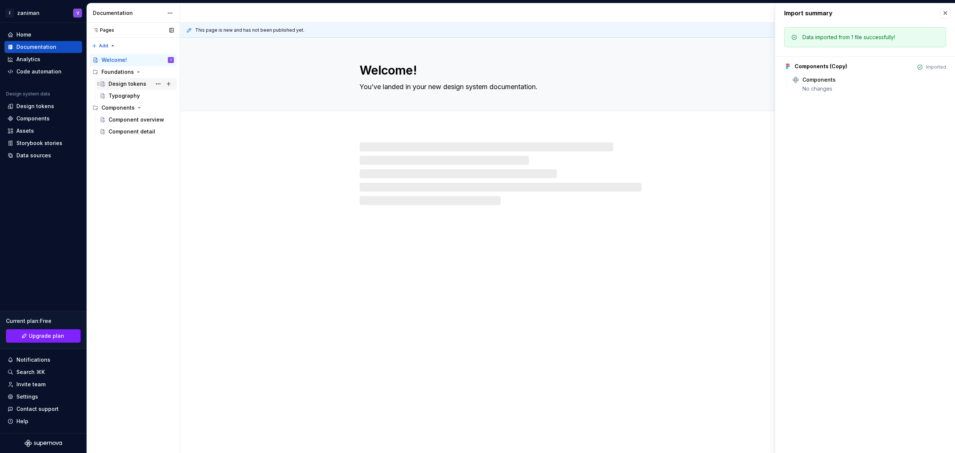
click at [136, 85] on div "Design tokens" at bounding box center [128, 83] width 38 height 7
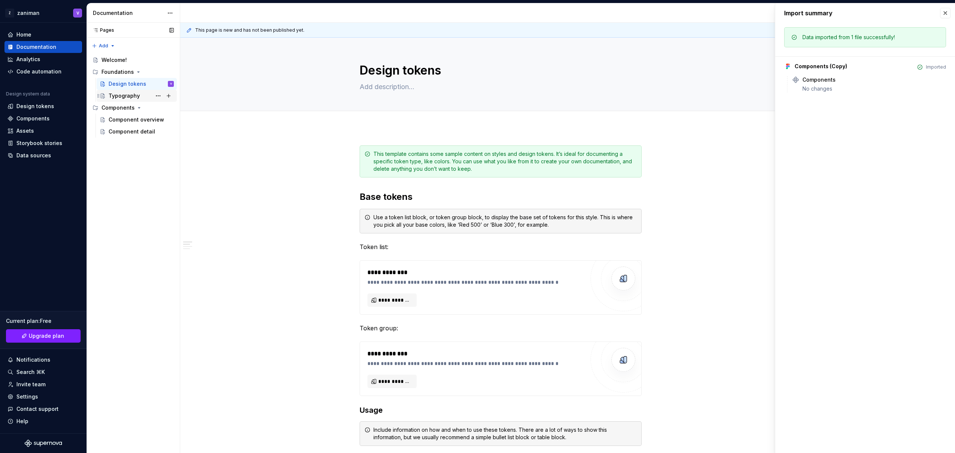
click at [133, 96] on div "Typography" at bounding box center [124, 95] width 31 height 7
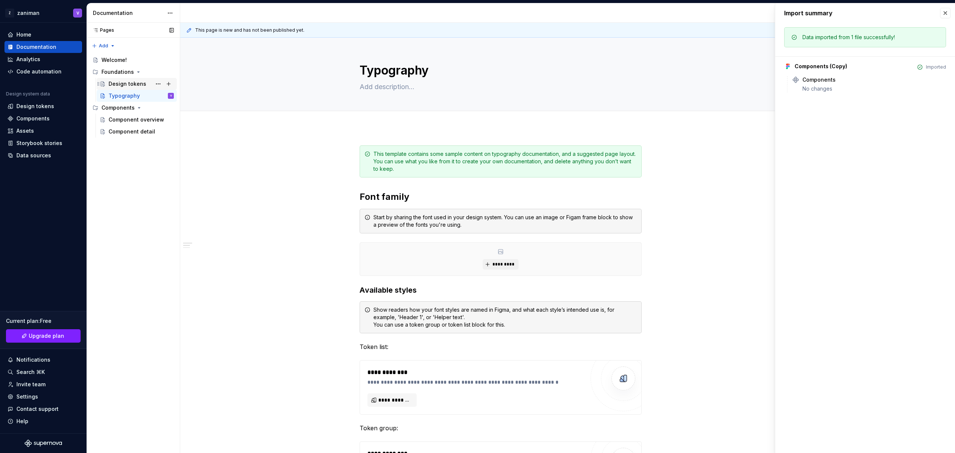
click at [131, 79] on div "Design tokens" at bounding box center [141, 84] width 65 height 10
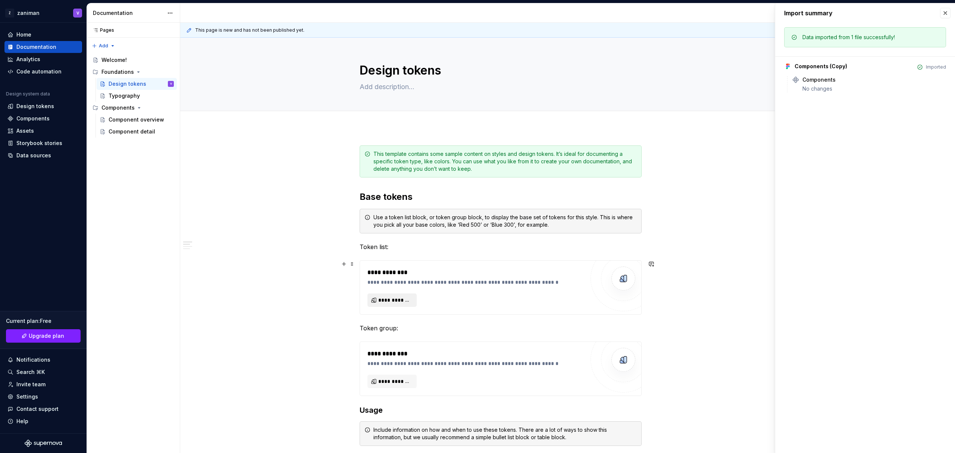
click at [402, 299] on span "**********" at bounding box center [395, 300] width 34 height 7
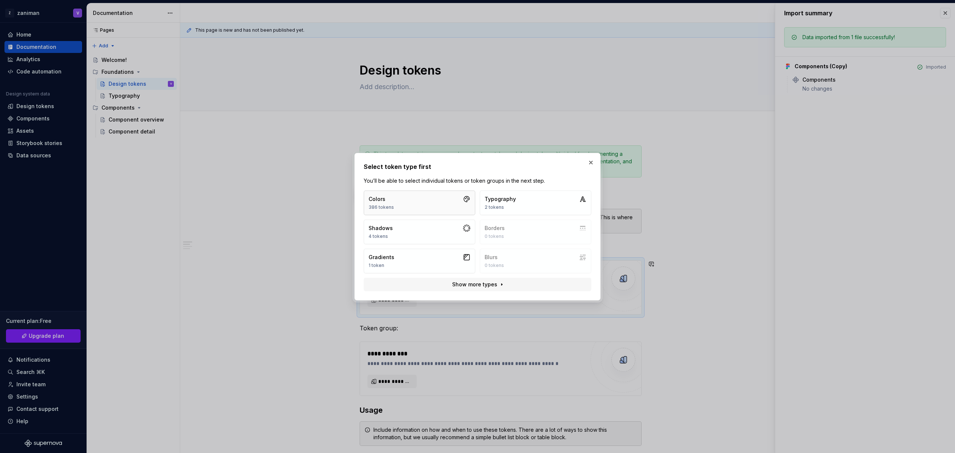
click at [442, 202] on button "Colors 386 tokens" at bounding box center [420, 203] width 112 height 25
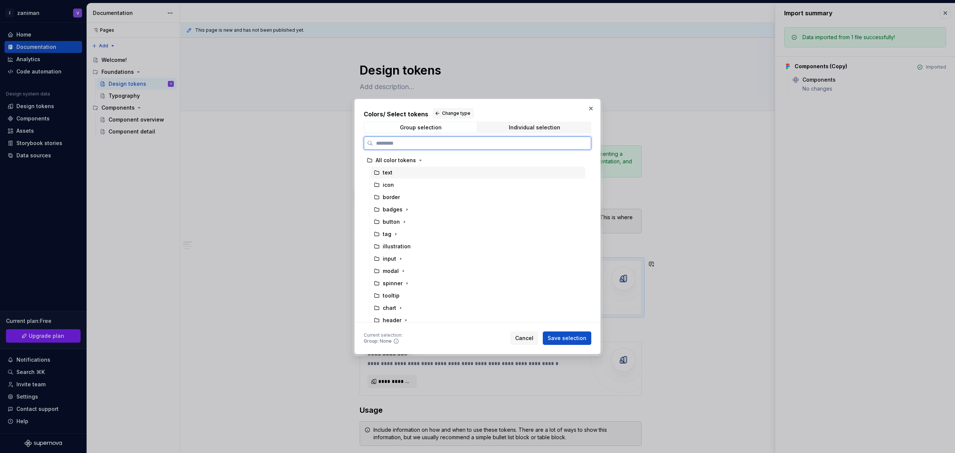
click at [394, 176] on div "text" at bounding box center [478, 173] width 215 height 12
click at [377, 173] on icon at bounding box center [377, 173] width 6 height 6
click at [568, 342] on span "Save selection" at bounding box center [567, 338] width 39 height 7
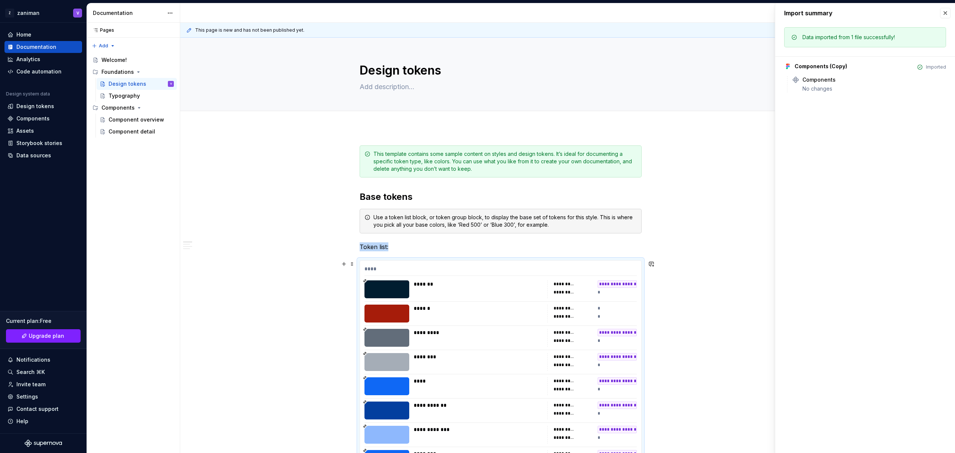
scroll to position [92, 0]
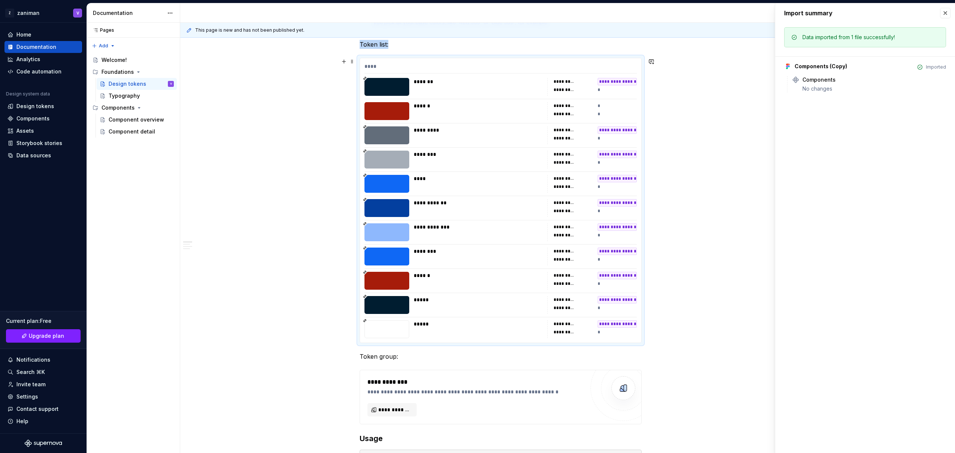
scroll to position [60, 0]
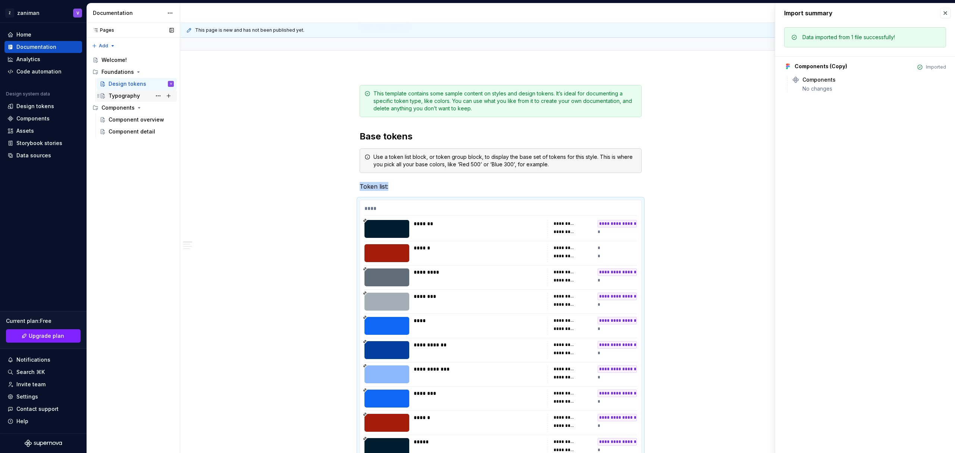
click at [134, 98] on div "Typography" at bounding box center [124, 95] width 31 height 7
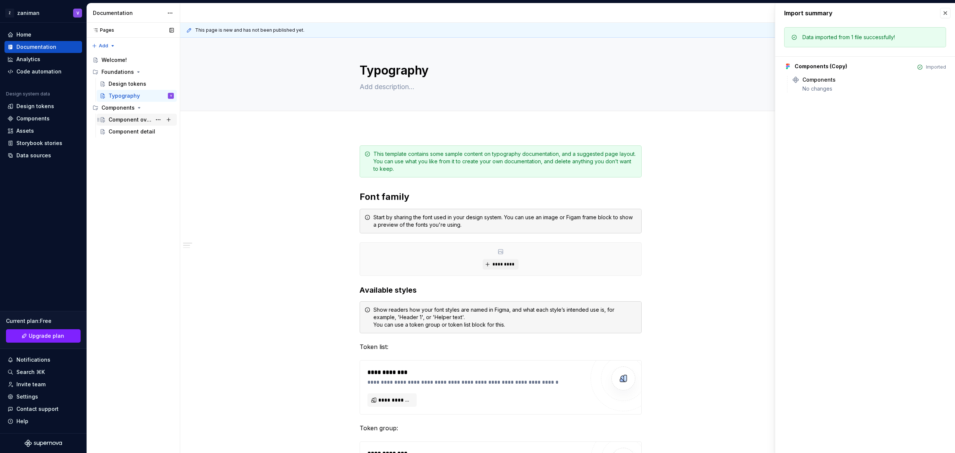
click at [129, 118] on div "Component overview" at bounding box center [130, 119] width 43 height 7
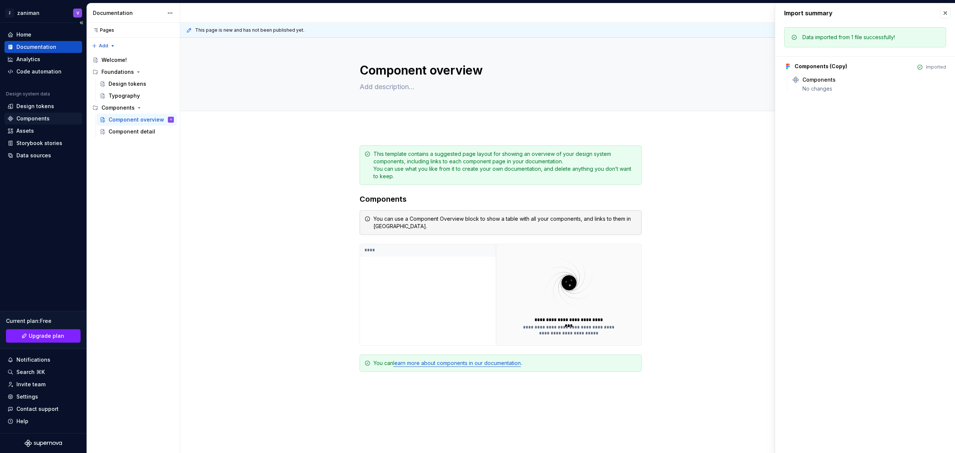
type textarea "*"
click at [52, 117] on div "Components" at bounding box center [43, 118] width 72 height 7
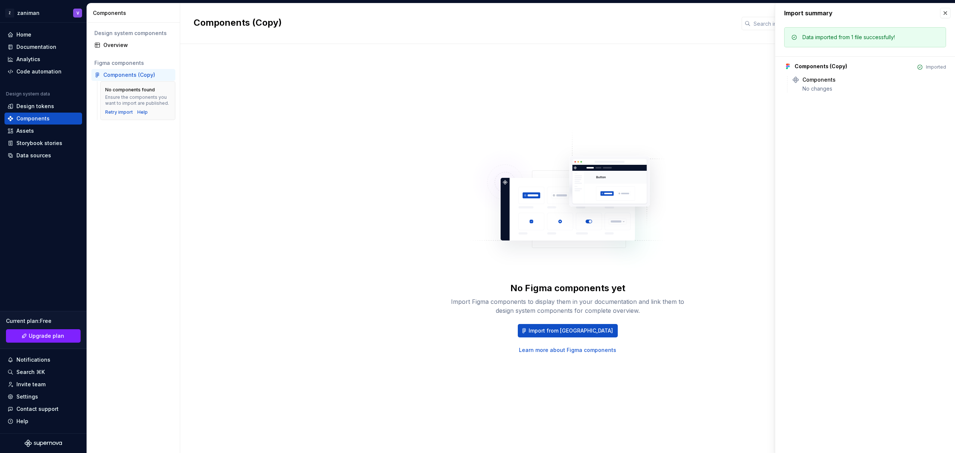
click at [129, 73] on div "Components (Copy)" at bounding box center [129, 74] width 52 height 7
click at [560, 331] on span "Import from [GEOGRAPHIC_DATA]" at bounding box center [571, 330] width 84 height 7
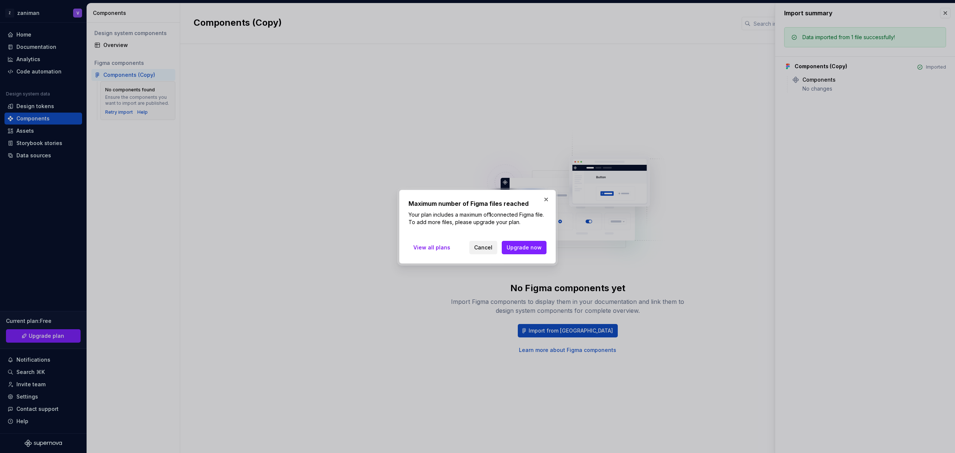
click at [480, 248] on span "Cancel" at bounding box center [483, 247] width 18 height 7
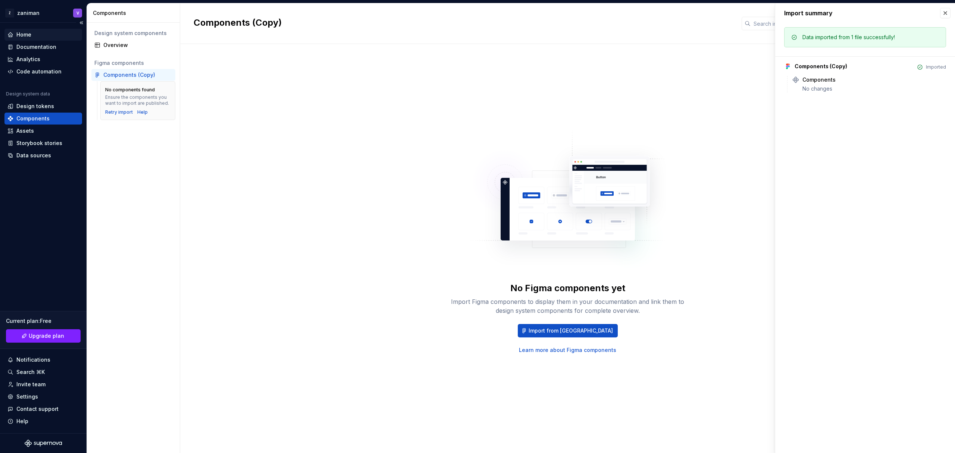
click at [49, 34] on div "Home" at bounding box center [43, 34] width 72 height 7
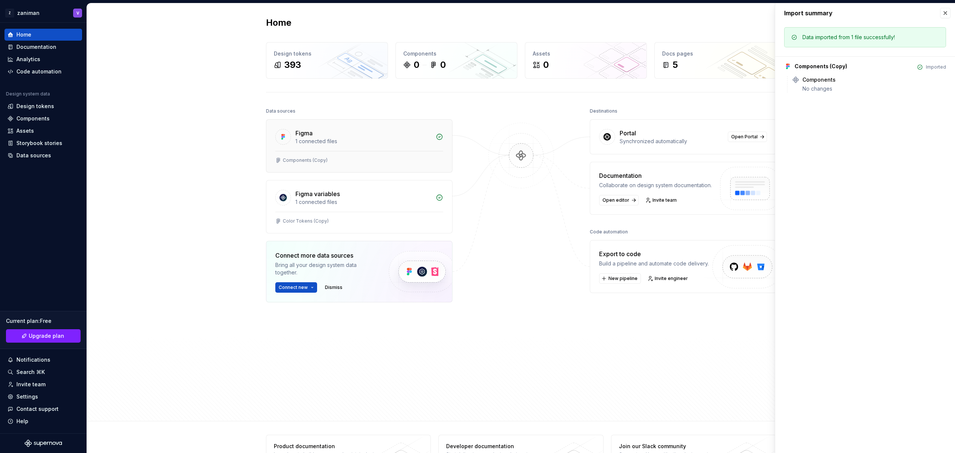
click at [436, 136] on icon at bounding box center [439, 136] width 7 height 7
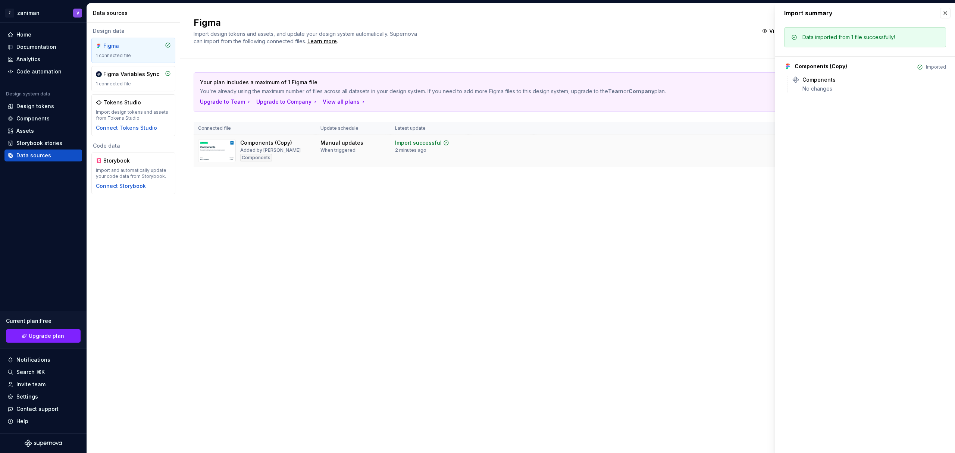
click at [309, 149] on div "Components (Copy) Added by [PERSON_NAME]" at bounding box center [254, 150] width 113 height 23
click at [943, 11] on button "button" at bounding box center [945, 13] width 10 height 10
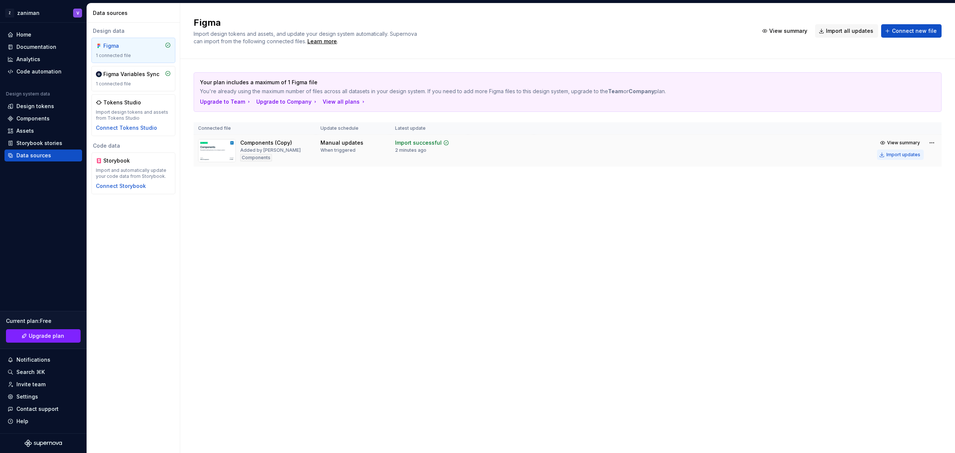
click at [908, 153] on div "Import updates" at bounding box center [904, 155] width 34 height 6
click at [909, 143] on span "View summary" at bounding box center [903, 143] width 33 height 6
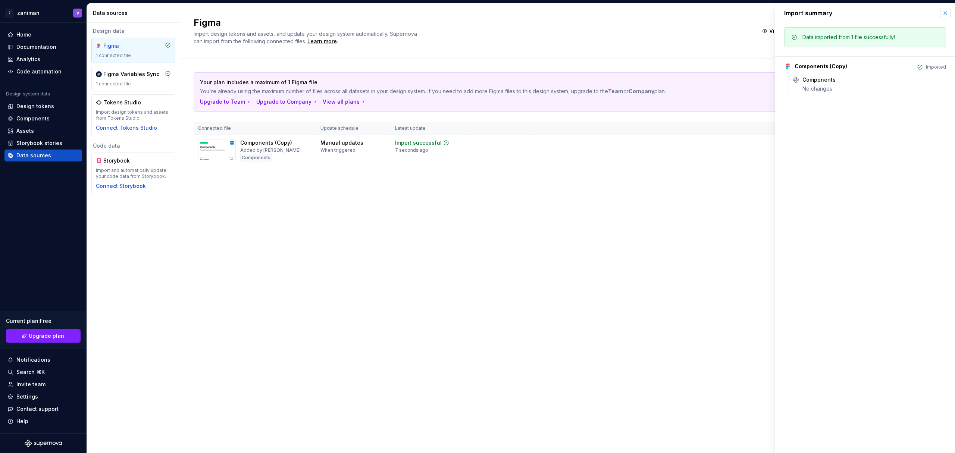
click at [947, 15] on button "button" at bounding box center [945, 13] width 10 height 10
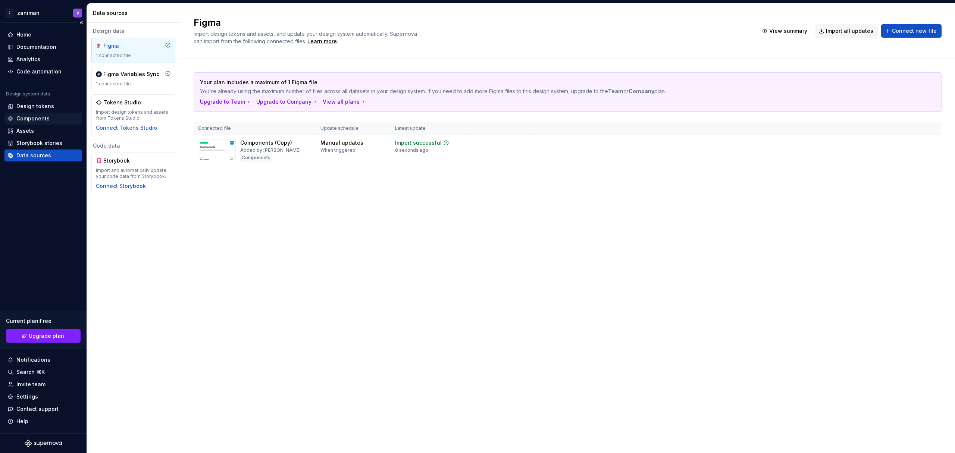
click at [37, 116] on div "Components" at bounding box center [32, 118] width 33 height 7
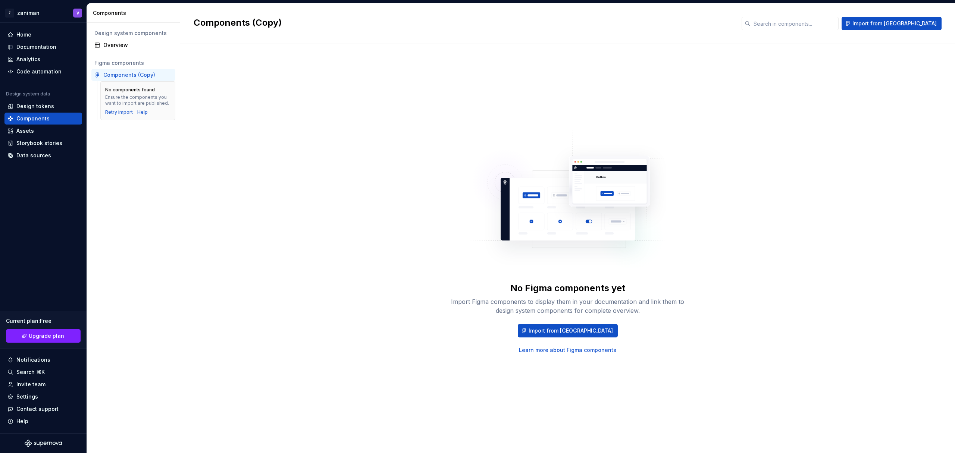
click at [127, 76] on div "Components (Copy)" at bounding box center [129, 74] width 52 height 7
click at [35, 37] on div "Home" at bounding box center [43, 34] width 72 height 7
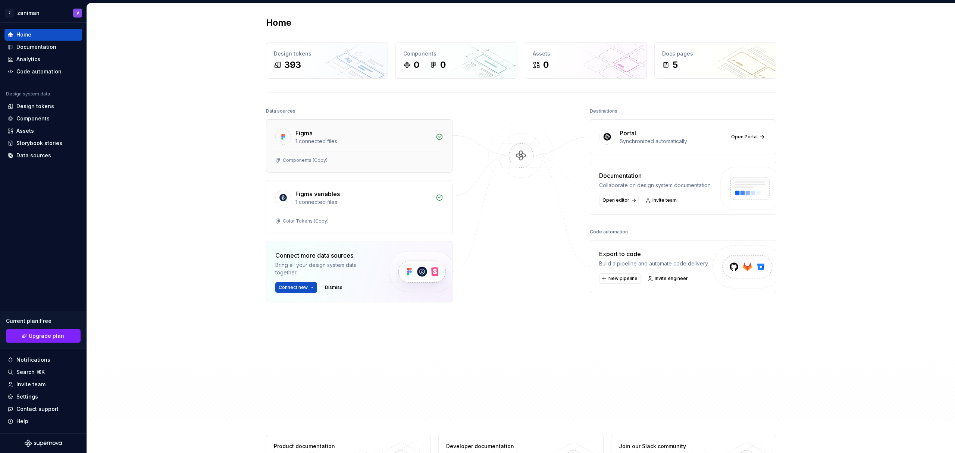
click at [336, 133] on div "Figma" at bounding box center [364, 133] width 136 height 9
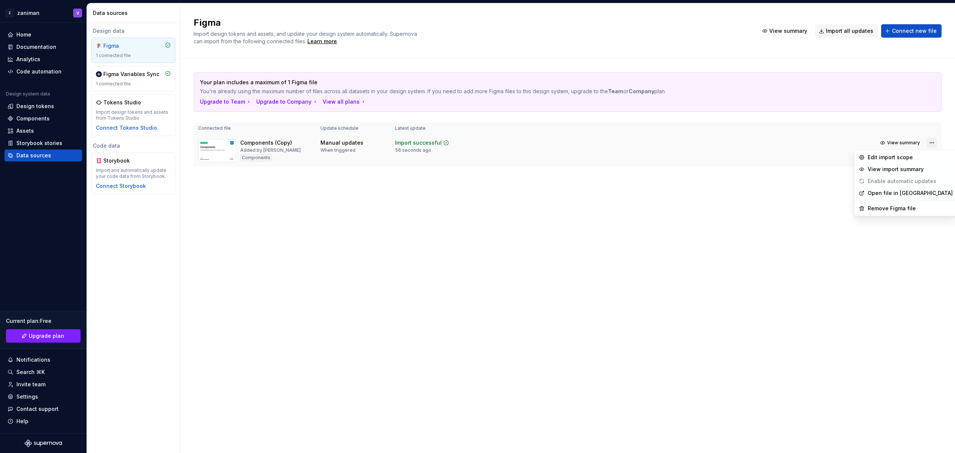
click at [931, 143] on html "Z zaniman V Home Documentation Analytics Code automation Design system data Des…" at bounding box center [477, 226] width 955 height 453
click at [897, 209] on div "Remove Figma file" at bounding box center [910, 208] width 85 height 7
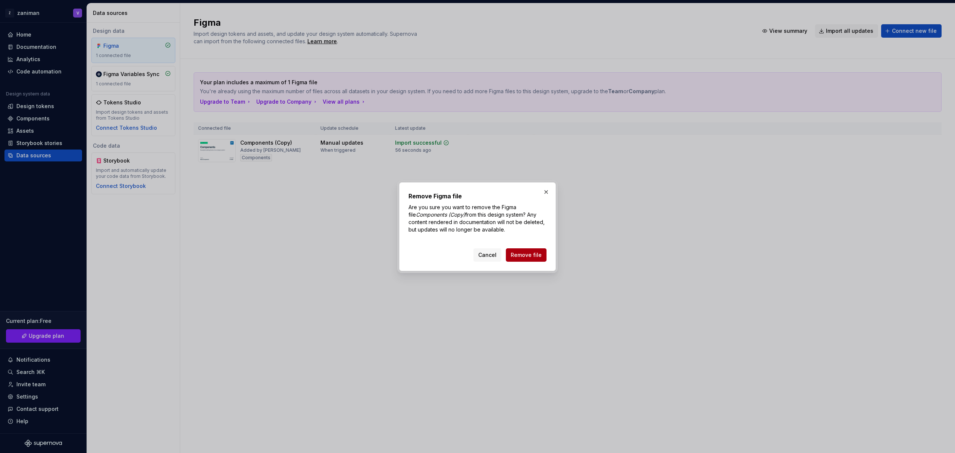
click at [519, 254] on span "Remove file" at bounding box center [526, 255] width 31 height 7
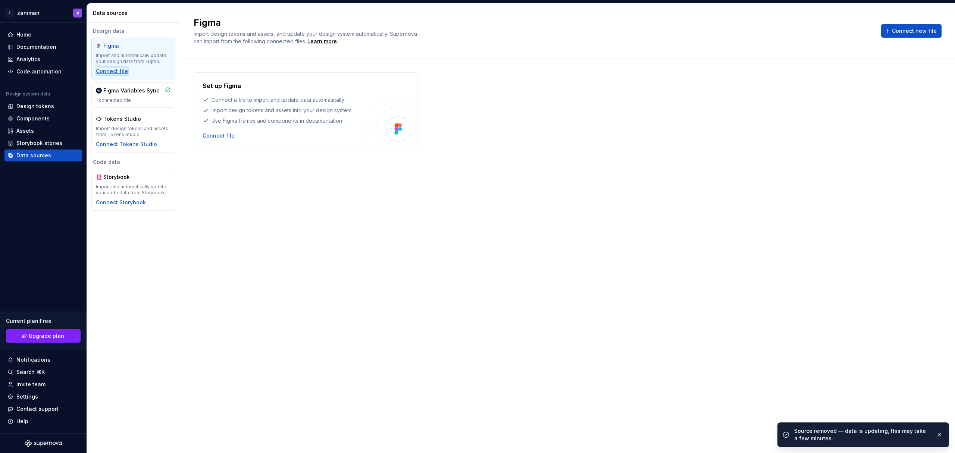
click at [117, 72] on div "Connect file" at bounding box center [112, 71] width 32 height 7
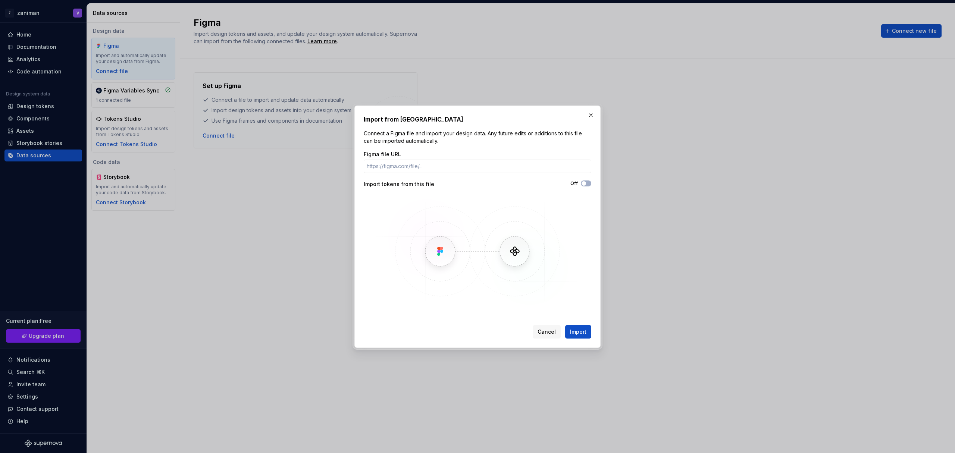
type input "Button label + + Button label + + Button label + + Button label + + Button labe…"
paste input "[URL][DOMAIN_NAME]"
type input "[URL][DOMAIN_NAME]"
click at [581, 332] on span "Import" at bounding box center [578, 331] width 16 height 7
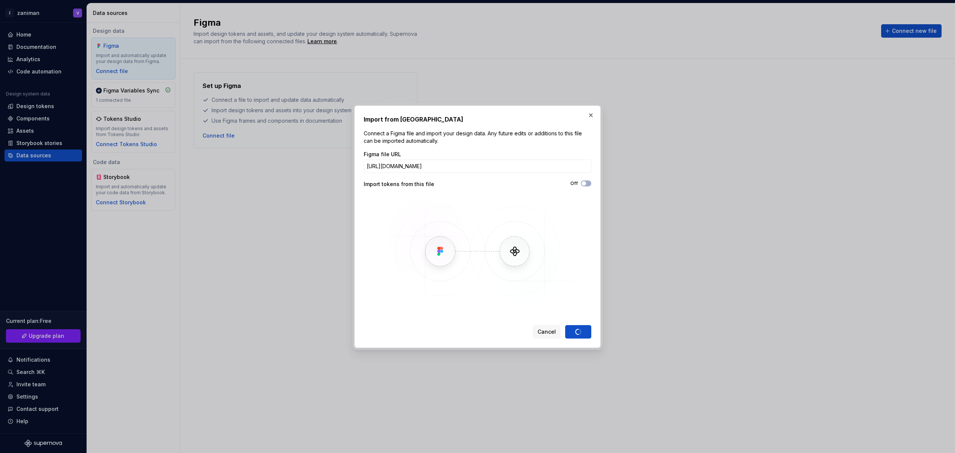
scroll to position [0, 0]
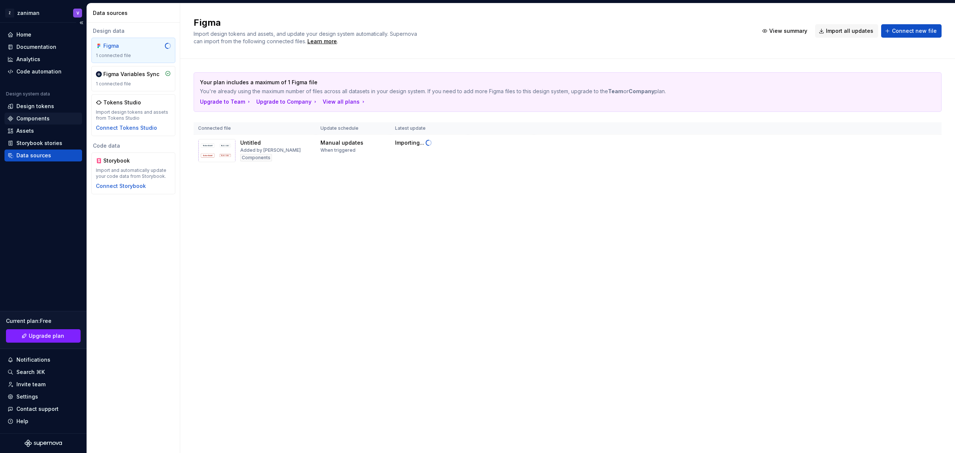
click at [44, 119] on div "Components" at bounding box center [32, 118] width 33 height 7
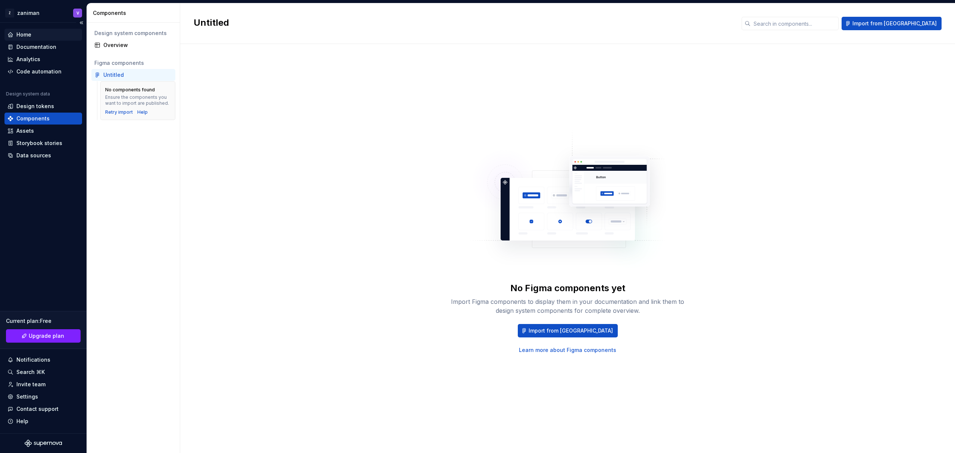
click at [34, 35] on div "Home" at bounding box center [43, 34] width 72 height 7
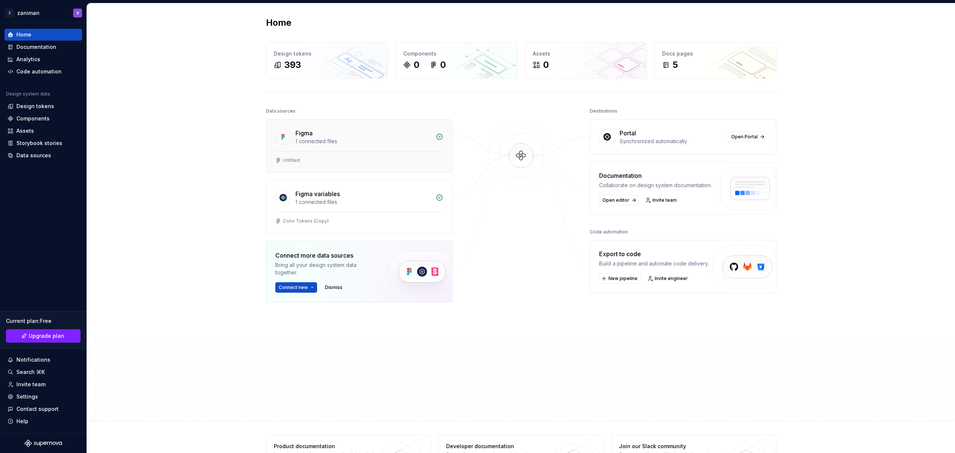
click at [396, 141] on div "1 connected files" at bounding box center [364, 141] width 136 height 7
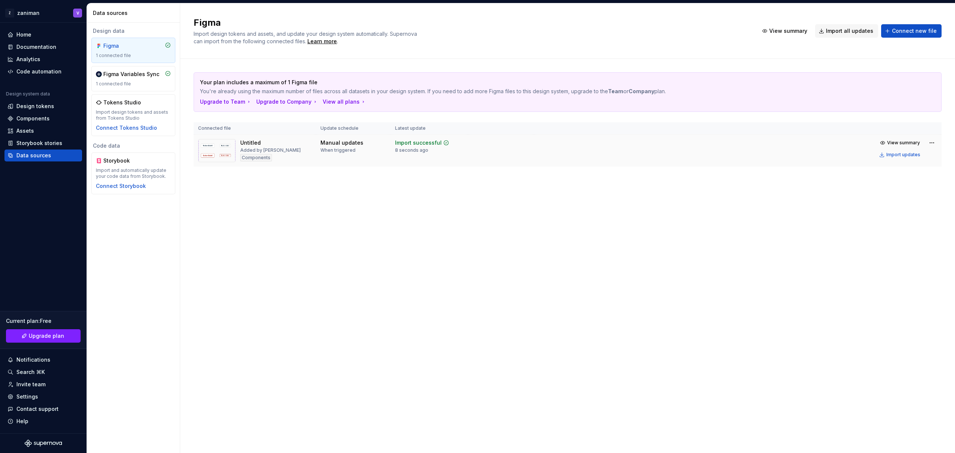
click at [219, 146] on img at bounding box center [217, 150] width 38 height 23
click at [36, 119] on div "Components" at bounding box center [32, 118] width 33 height 7
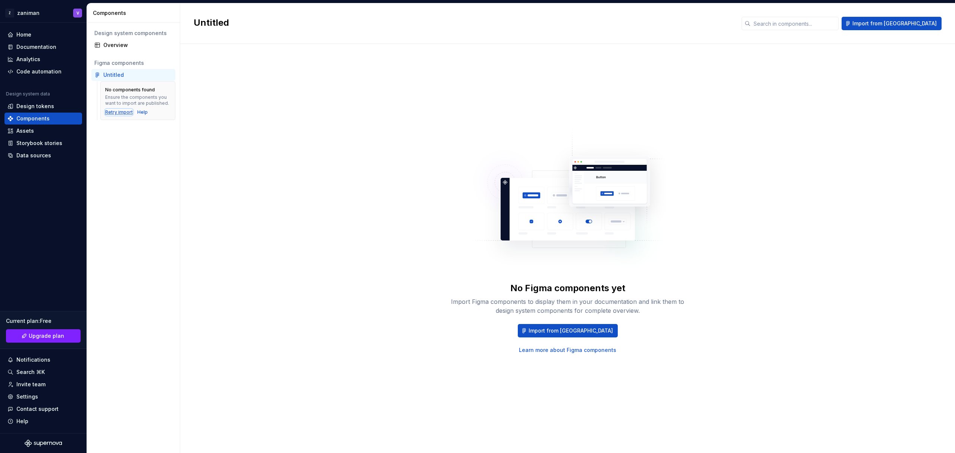
click at [123, 114] on div "Retry import" at bounding box center [119, 112] width 28 height 6
click at [545, 348] on link "Learn more about Figma components" at bounding box center [567, 350] width 97 height 7
click at [39, 37] on div "Home" at bounding box center [43, 34] width 72 height 7
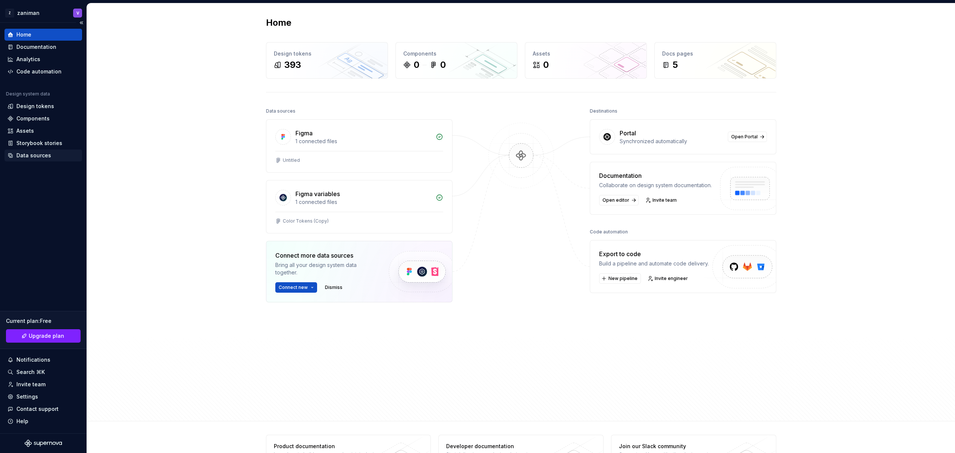
click at [41, 157] on div "Data sources" at bounding box center [33, 155] width 35 height 7
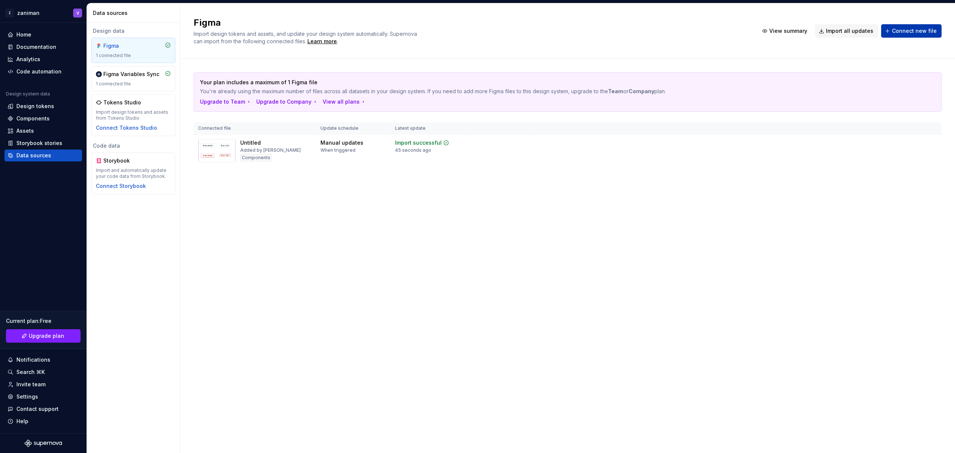
click at [924, 33] on span "Connect new file" at bounding box center [914, 30] width 45 height 7
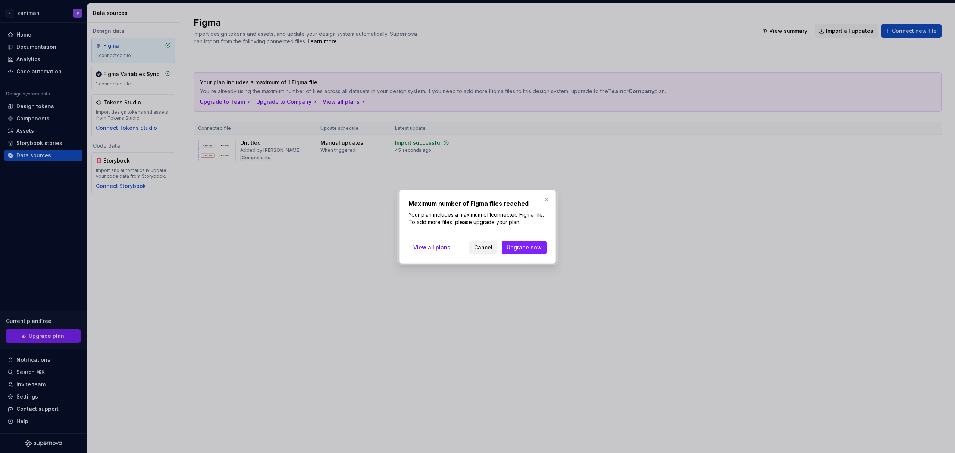
click at [482, 246] on span "Cancel" at bounding box center [483, 247] width 18 height 7
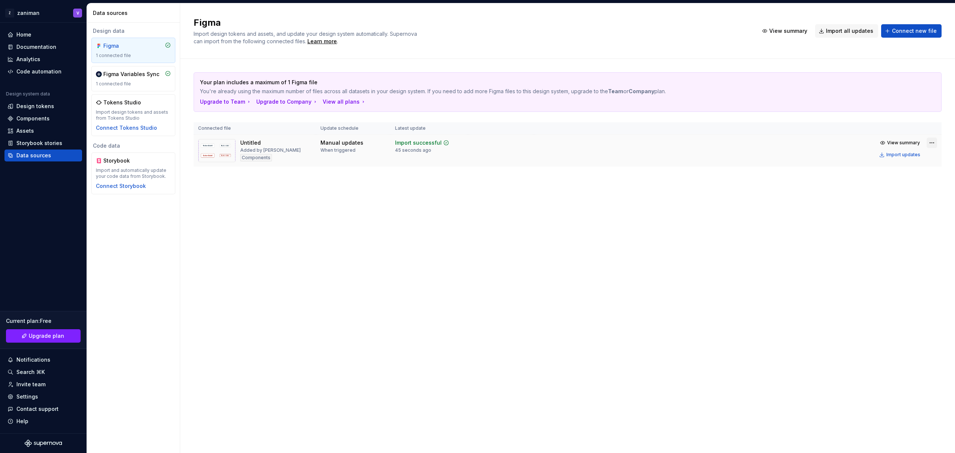
click at [933, 142] on html "Z zaniman V Home Documentation Analytics Code automation Design system data Des…" at bounding box center [477, 226] width 955 height 453
click at [892, 209] on div "Remove Figma file" at bounding box center [910, 208] width 85 height 7
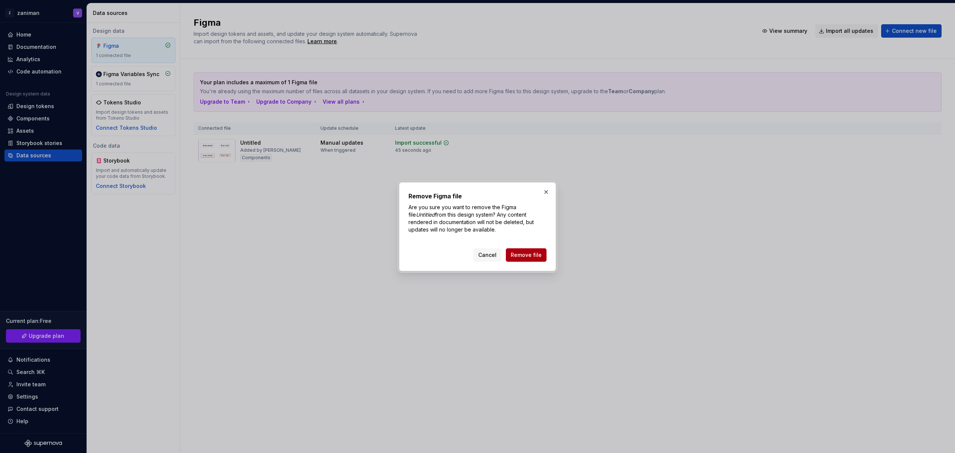
click at [528, 255] on span "Remove file" at bounding box center [526, 255] width 31 height 7
